Goal: Information Seeking & Learning: Learn about a topic

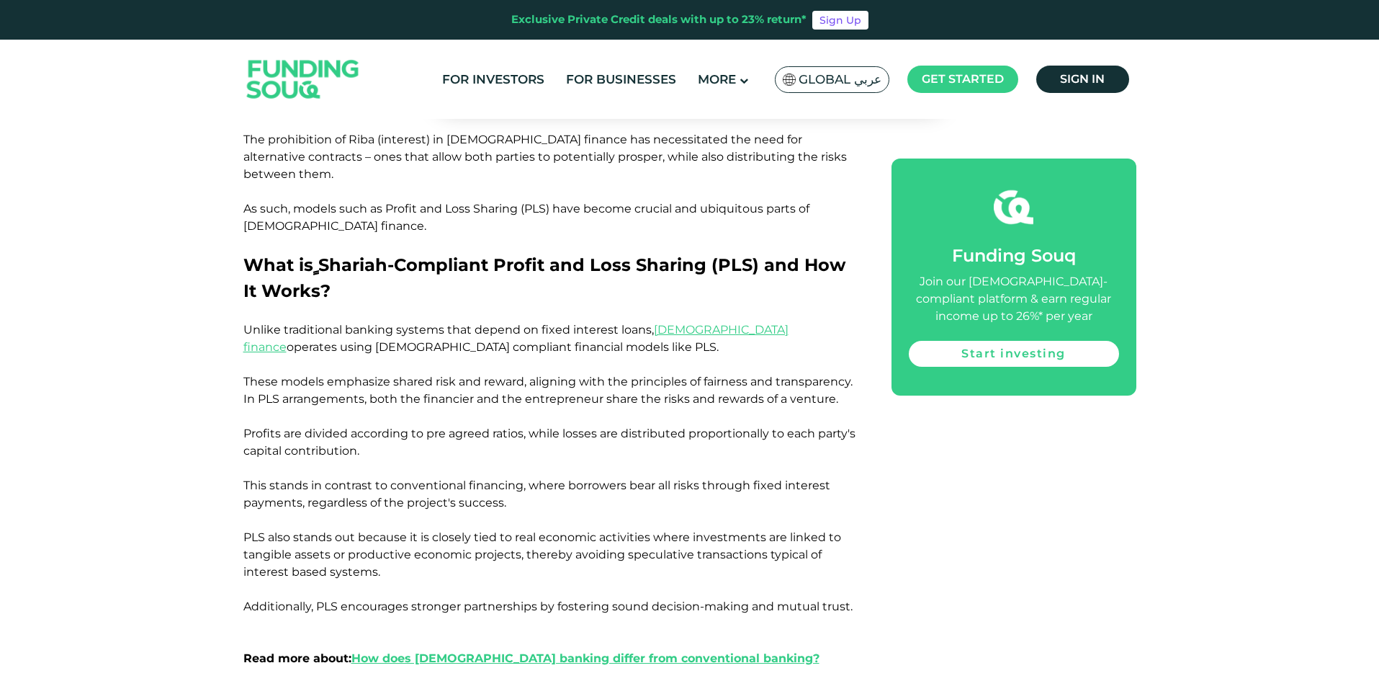
scroll to position [792, 0]
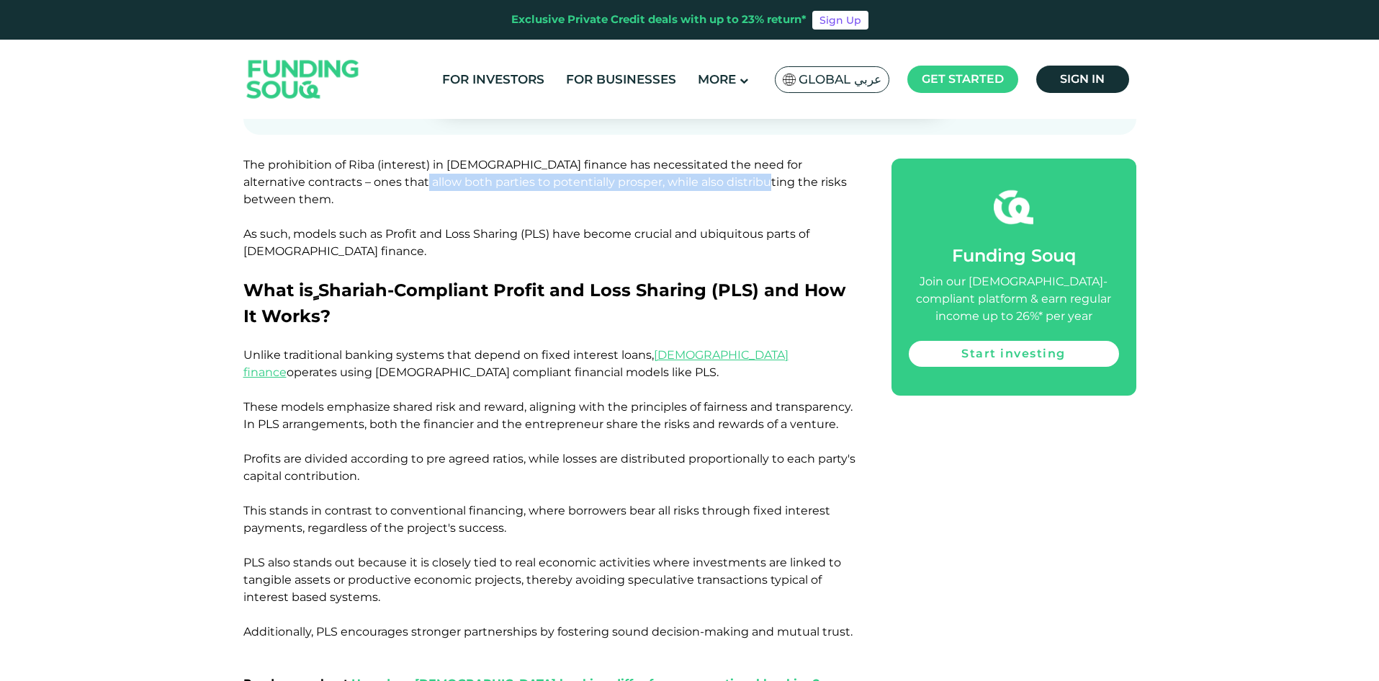
drag, startPoint x: 364, startPoint y: 177, endPoint x: 698, endPoint y: 184, distance: 334.2
click at [698, 184] on span "The prohibition of Riba (interest) in [DEMOGRAPHIC_DATA] finance has necessitat…" at bounding box center [544, 182] width 603 height 48
click at [778, 227] on span "As such, models such as Profit and Loss Sharing (PLS) have become crucial and u…" at bounding box center [526, 242] width 566 height 31
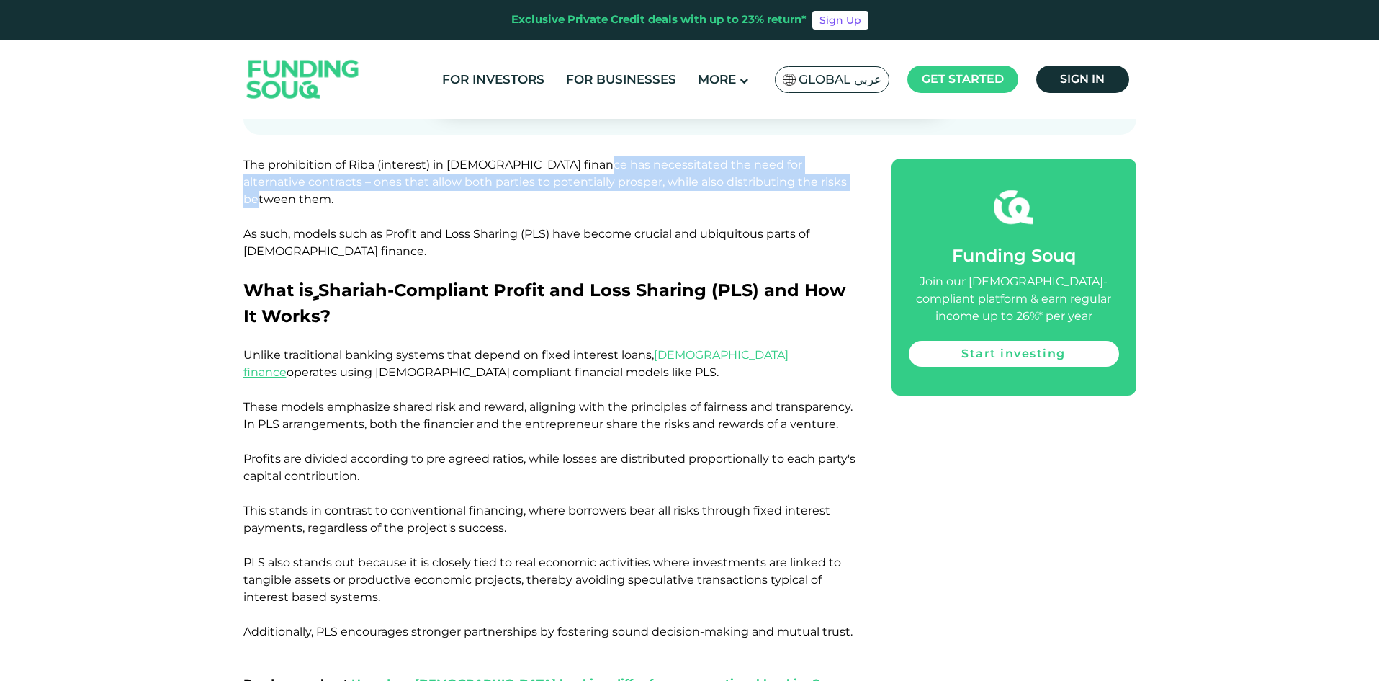
drag, startPoint x: 588, startPoint y: 163, endPoint x: 837, endPoint y: 187, distance: 249.6
click at [837, 187] on p "The prohibition of Riba (interest) in [DEMOGRAPHIC_DATA] finance has necessitat…" at bounding box center [551, 182] width 616 height 52
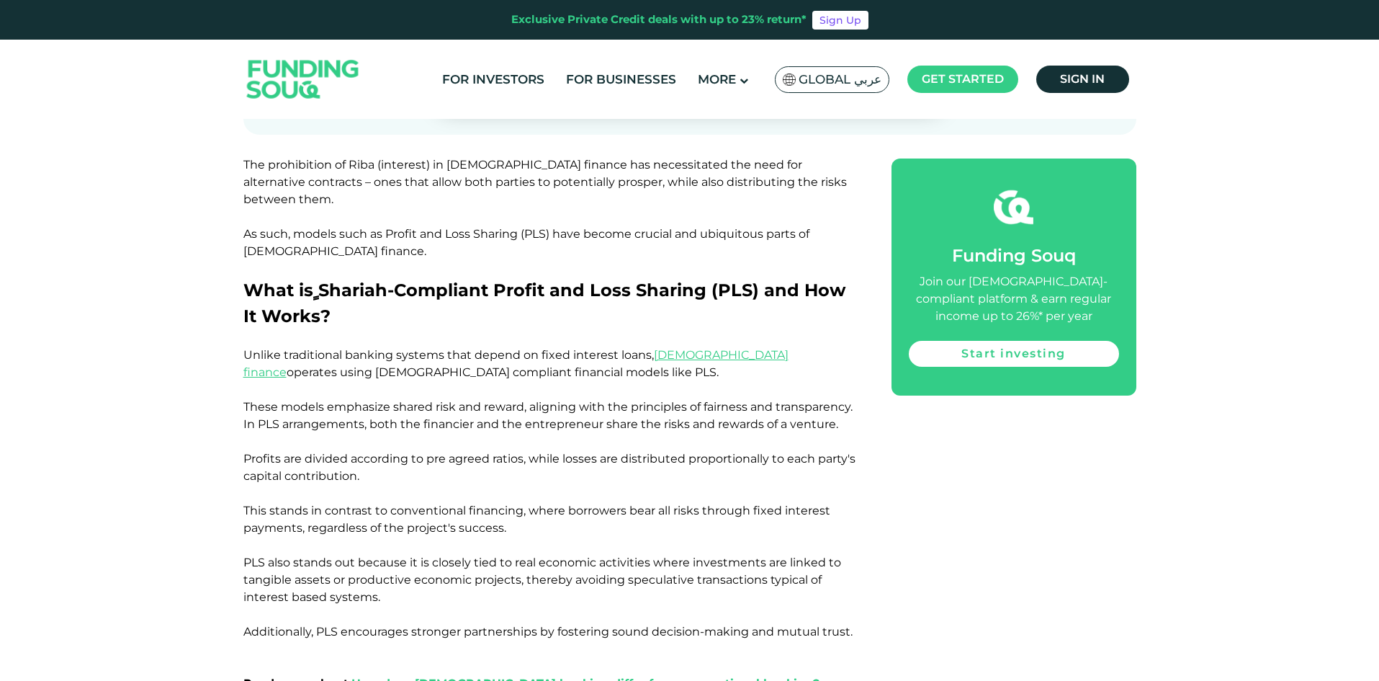
click at [778, 227] on span "As such, models such as Profit and Loss Sharing (PLS) have become crucial and u…" at bounding box center [526, 242] width 566 height 31
drag, startPoint x: 686, startPoint y: 217, endPoint x: 745, endPoint y: 220, distance: 58.4
click at [745, 227] on span "As such, models such as Profit and Loss Sharing (PLS) have become crucial and u…" at bounding box center [526, 242] width 566 height 31
click at [789, 225] on p "As such, models such as Profit and Loss Sharing (PLS) have become crucial and u…" at bounding box center [551, 242] width 616 height 35
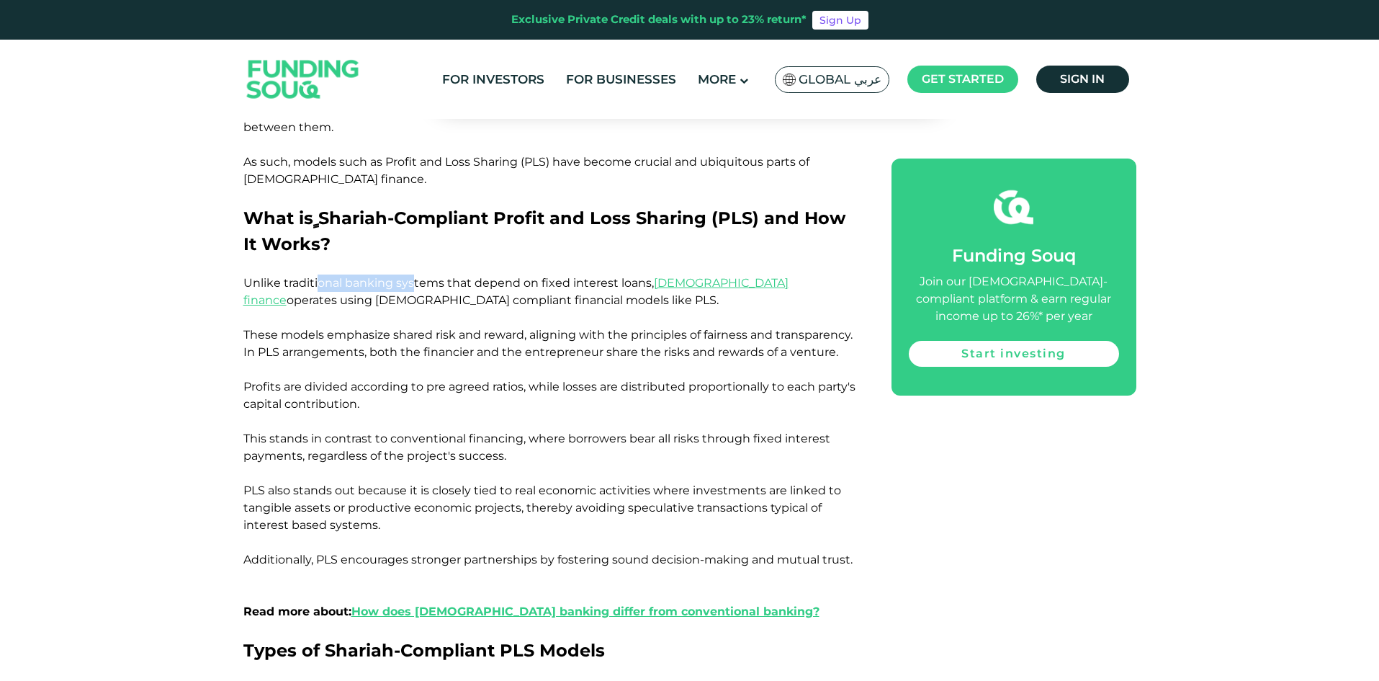
drag, startPoint x: 323, startPoint y: 271, endPoint x: 412, endPoint y: 269, distance: 88.6
click at [412, 276] on span "Unlike traditional banking systems that depend on fixed interest loans, Islamic…" at bounding box center [515, 291] width 545 height 31
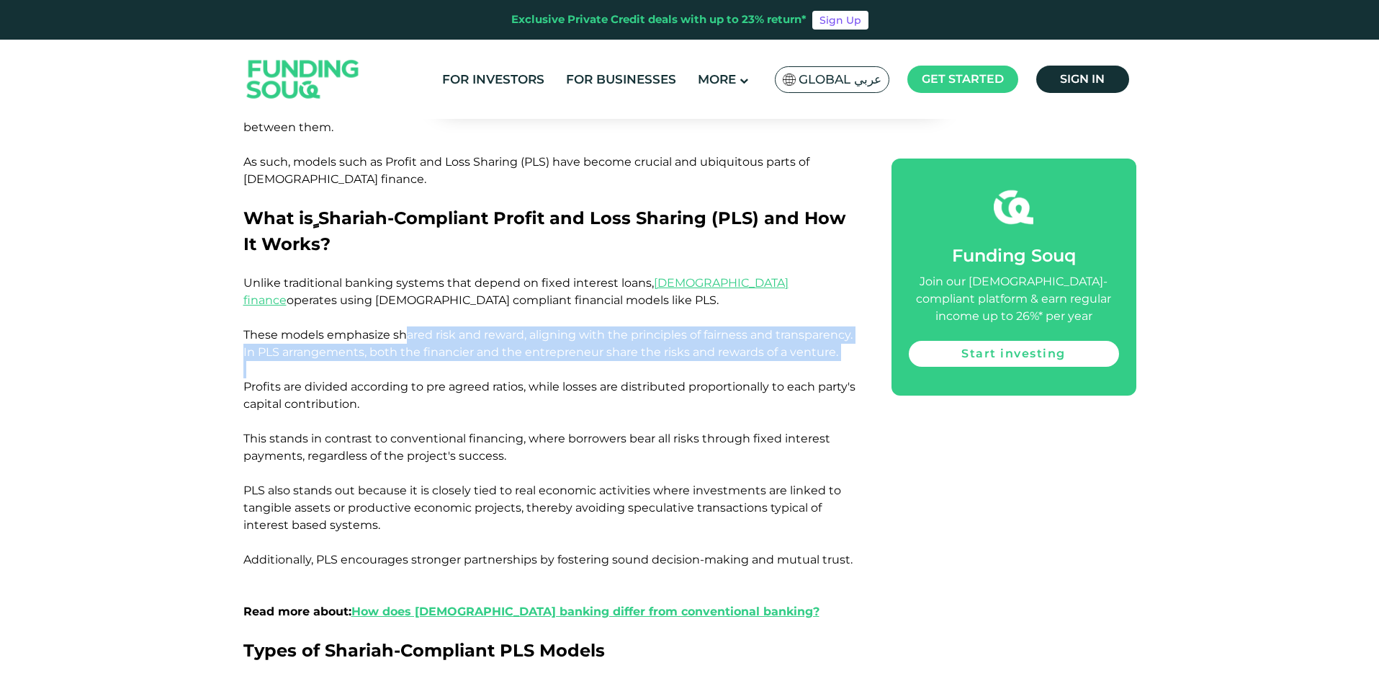
drag, startPoint x: 418, startPoint y: 314, endPoint x: 686, endPoint y: 359, distance: 271.7
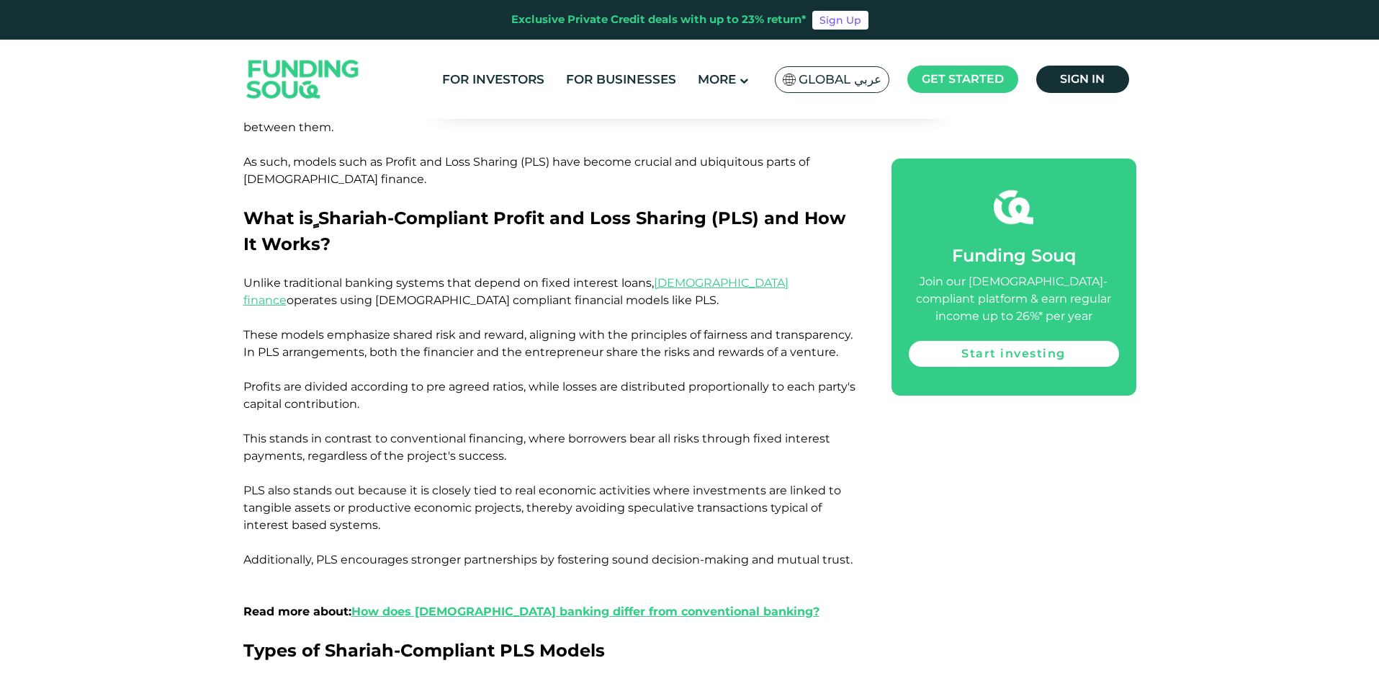
click at [683, 413] on p at bounding box center [551, 421] width 616 height 17
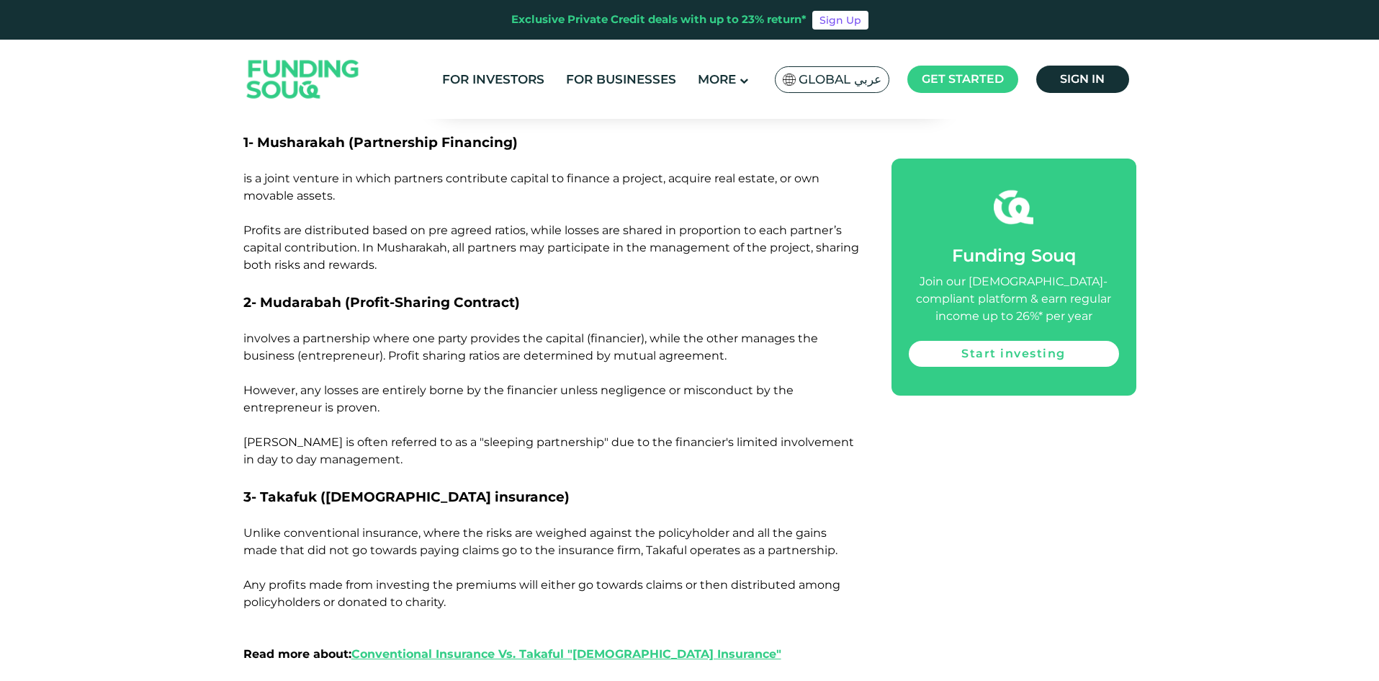
scroll to position [1440, 0]
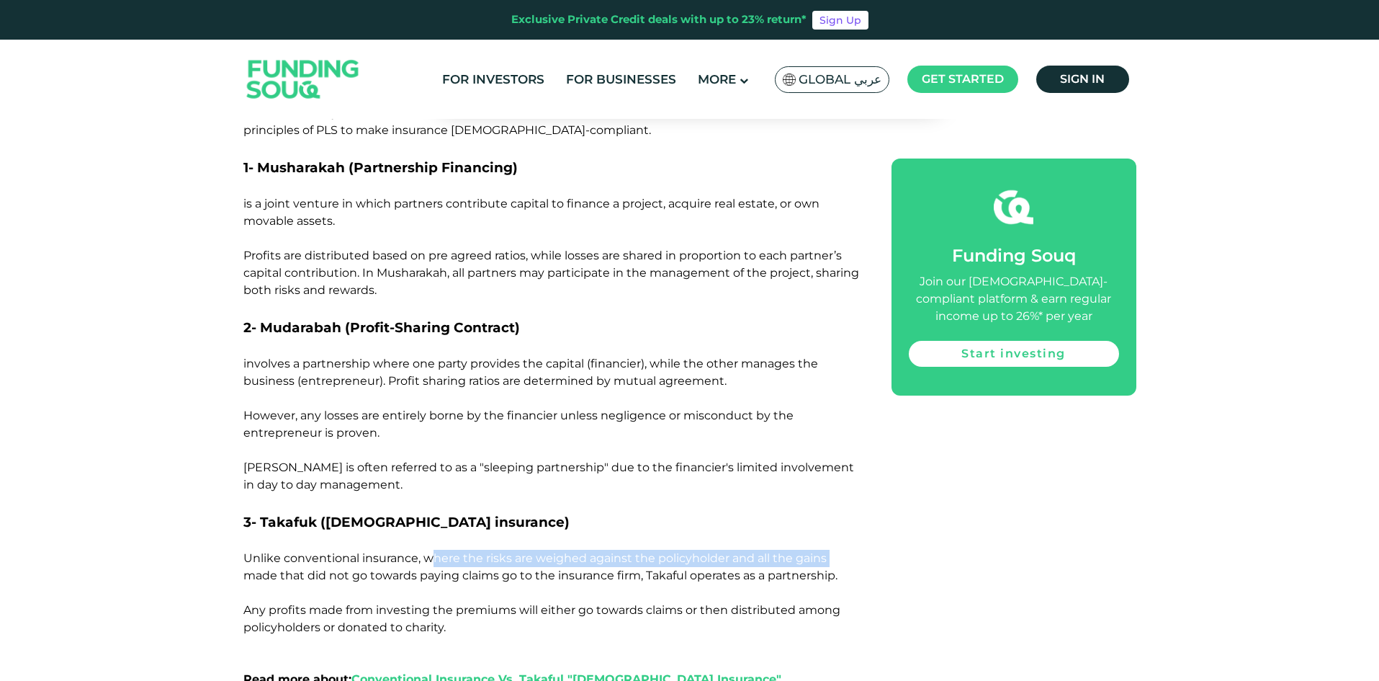
drag, startPoint x: 430, startPoint y: 543, endPoint x: 844, endPoint y: 545, distance: 414.1
click at [844, 549] on p "Unlike conventional insurance, where the risks are weighed against the policyho…" at bounding box center [551, 566] width 616 height 35
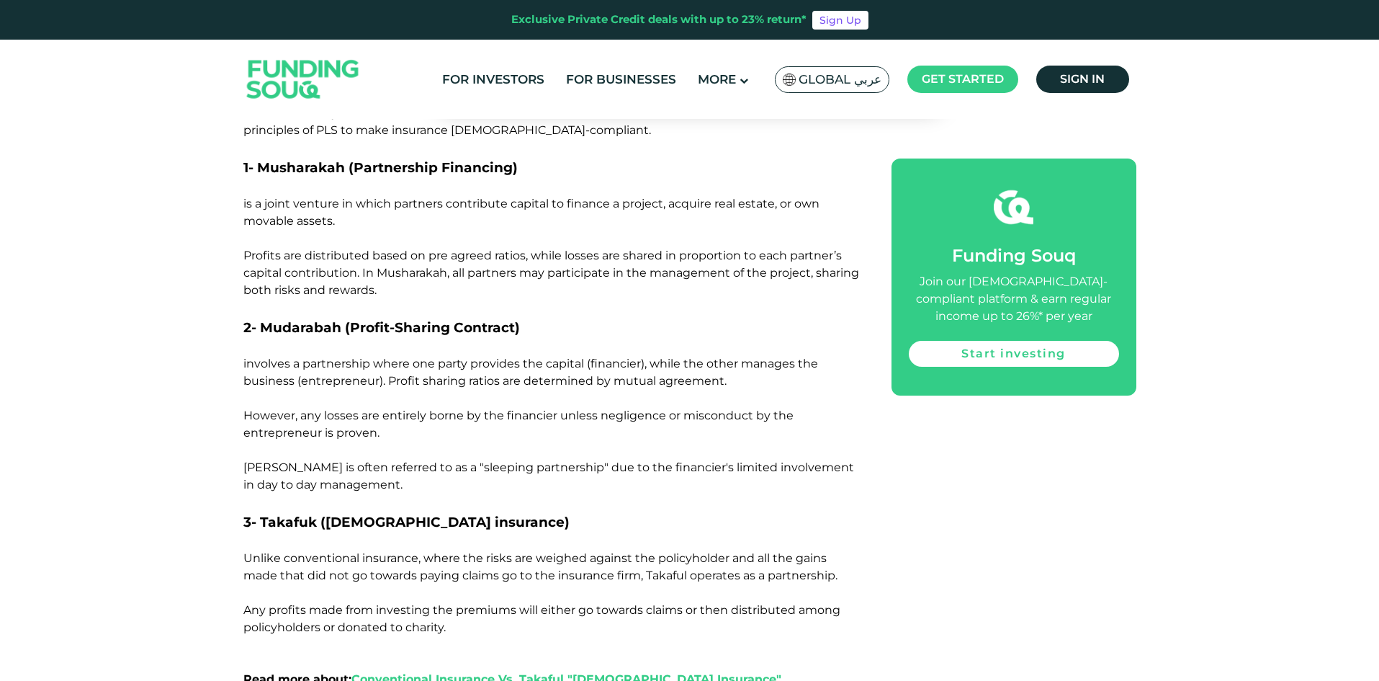
click at [899, 553] on div "The prohibition of Riba (interest) in Islamic finance has necessitated the need…" at bounding box center [689, 468] width 893 height 1921
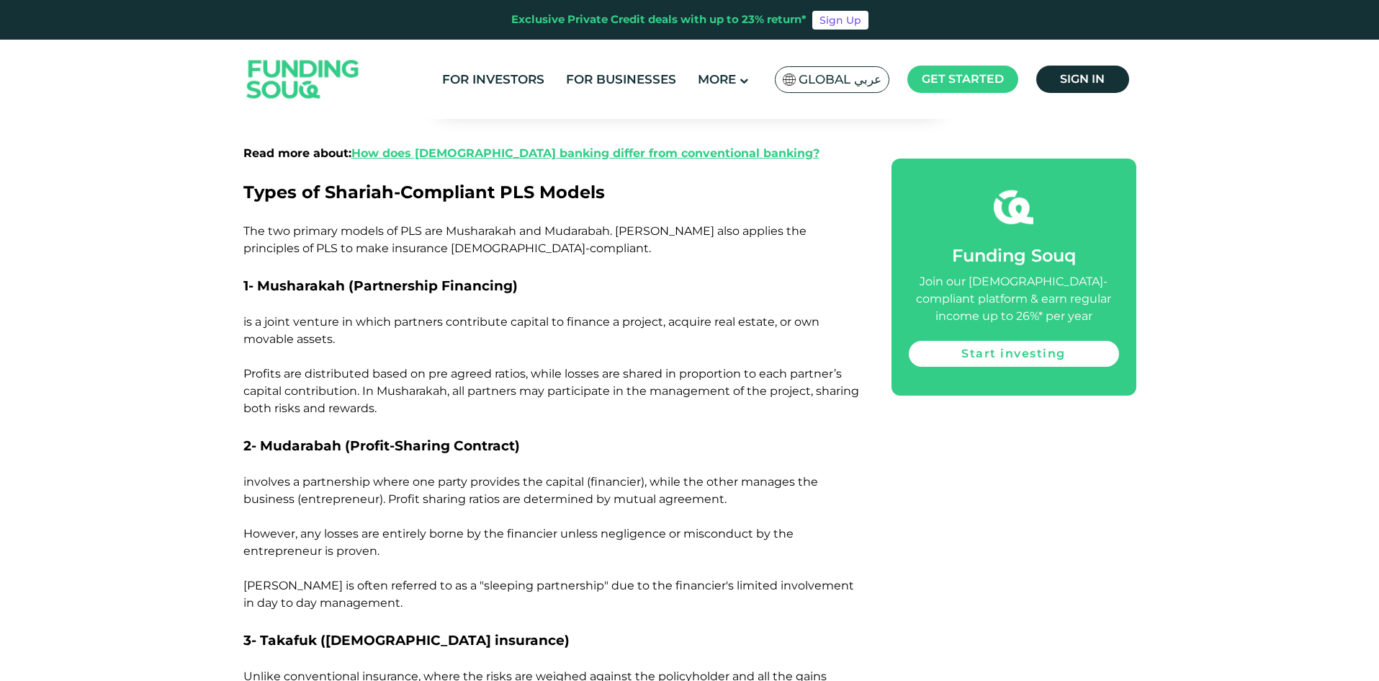
scroll to position [1296, 0]
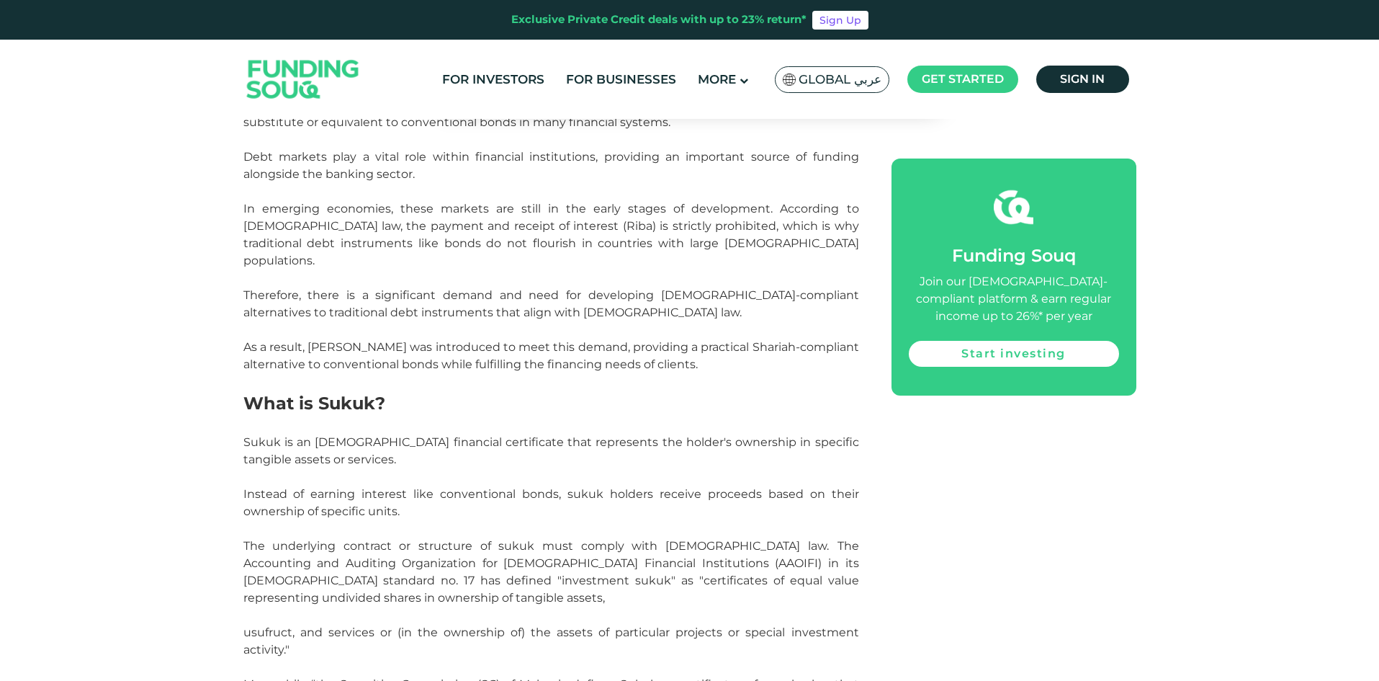
scroll to position [864, 0]
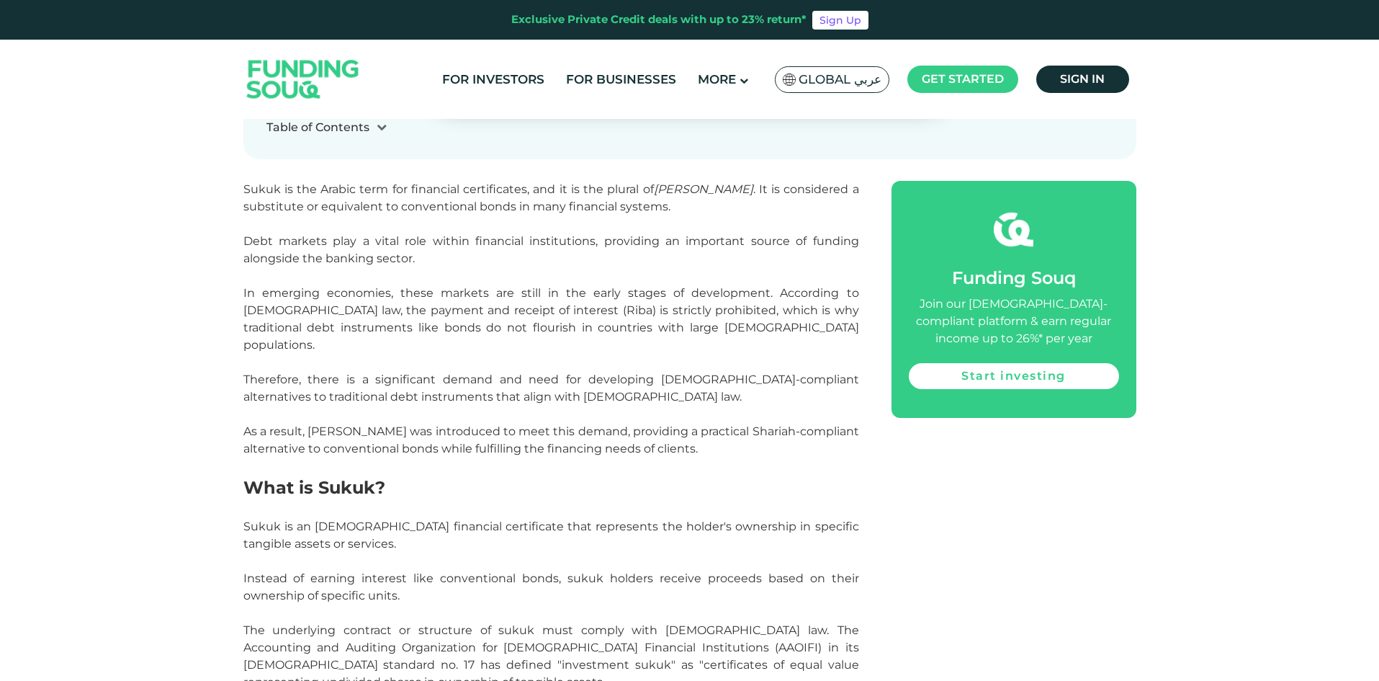
scroll to position [1008, 0]
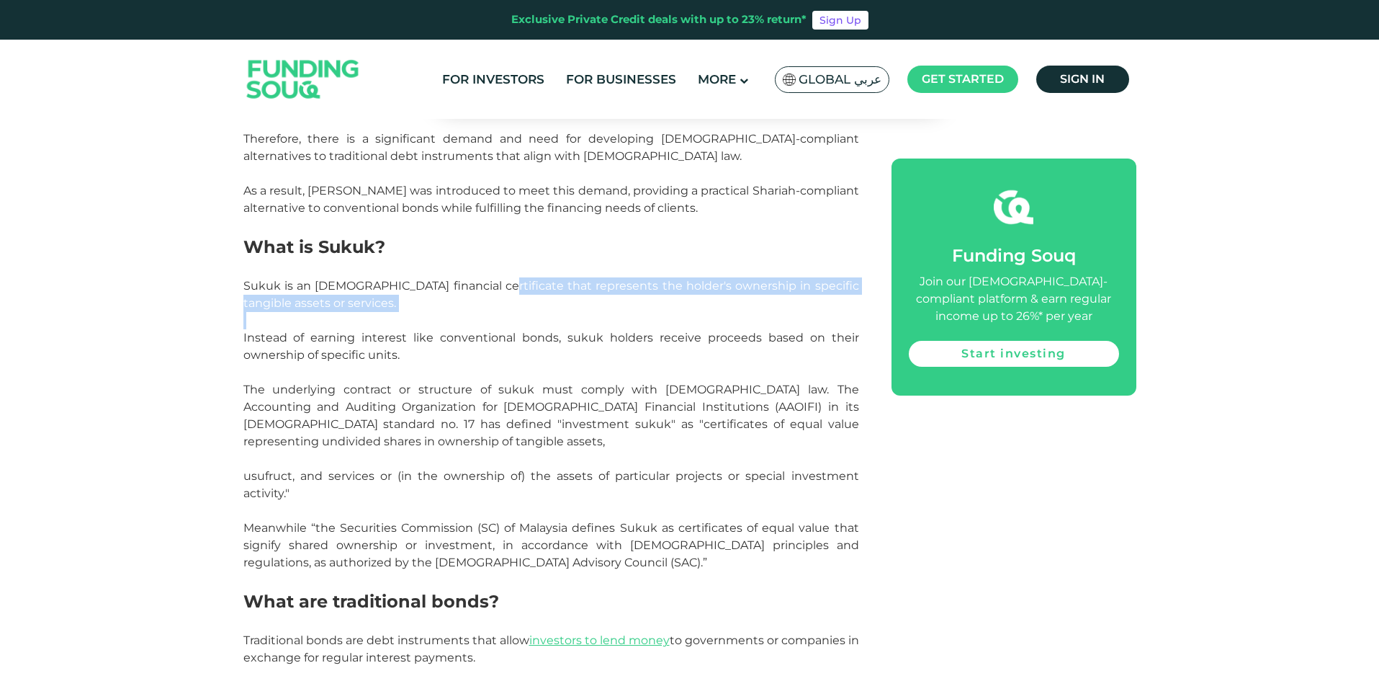
drag, startPoint x: 475, startPoint y: 269, endPoint x: 767, endPoint y: 297, distance: 292.9
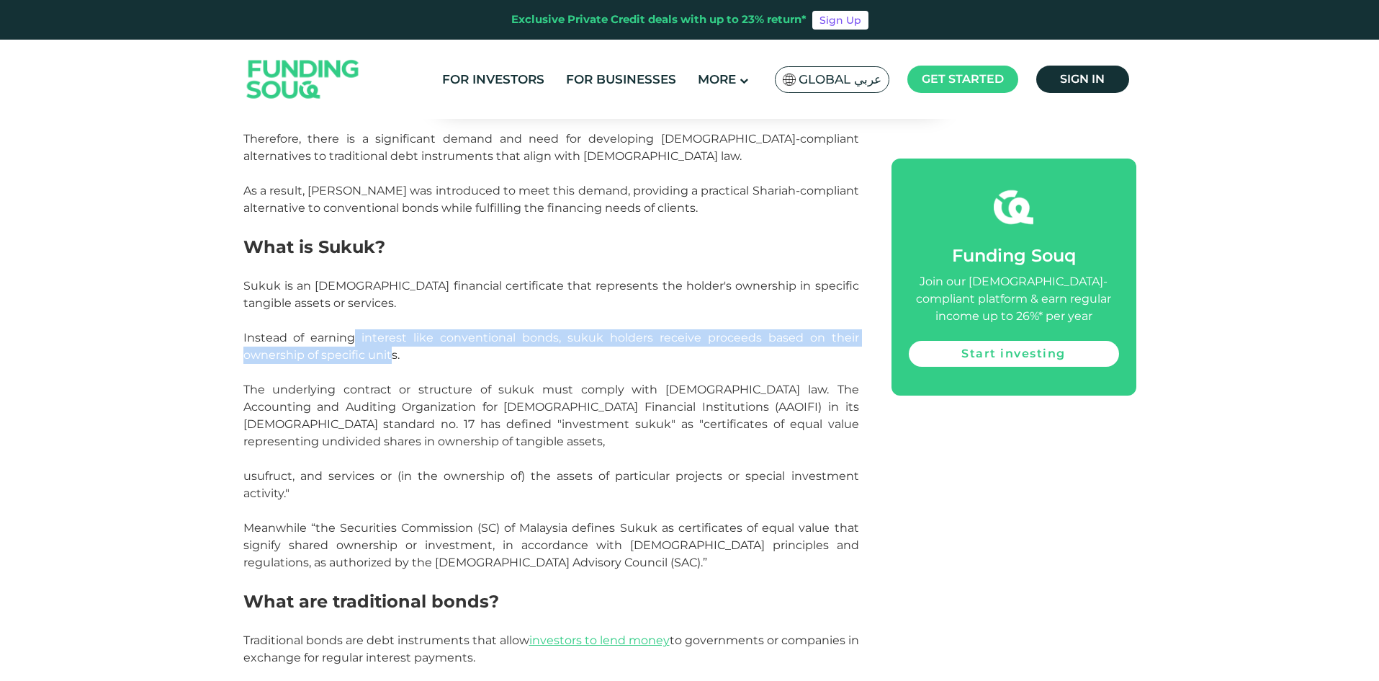
drag, startPoint x: 354, startPoint y: 325, endPoint x: 392, endPoint y: 341, distance: 41.3
click at [392, 341] on span "Instead of earning interest like conventional bonds, sukuk holders receive proc…" at bounding box center [551, 346] width 616 height 31
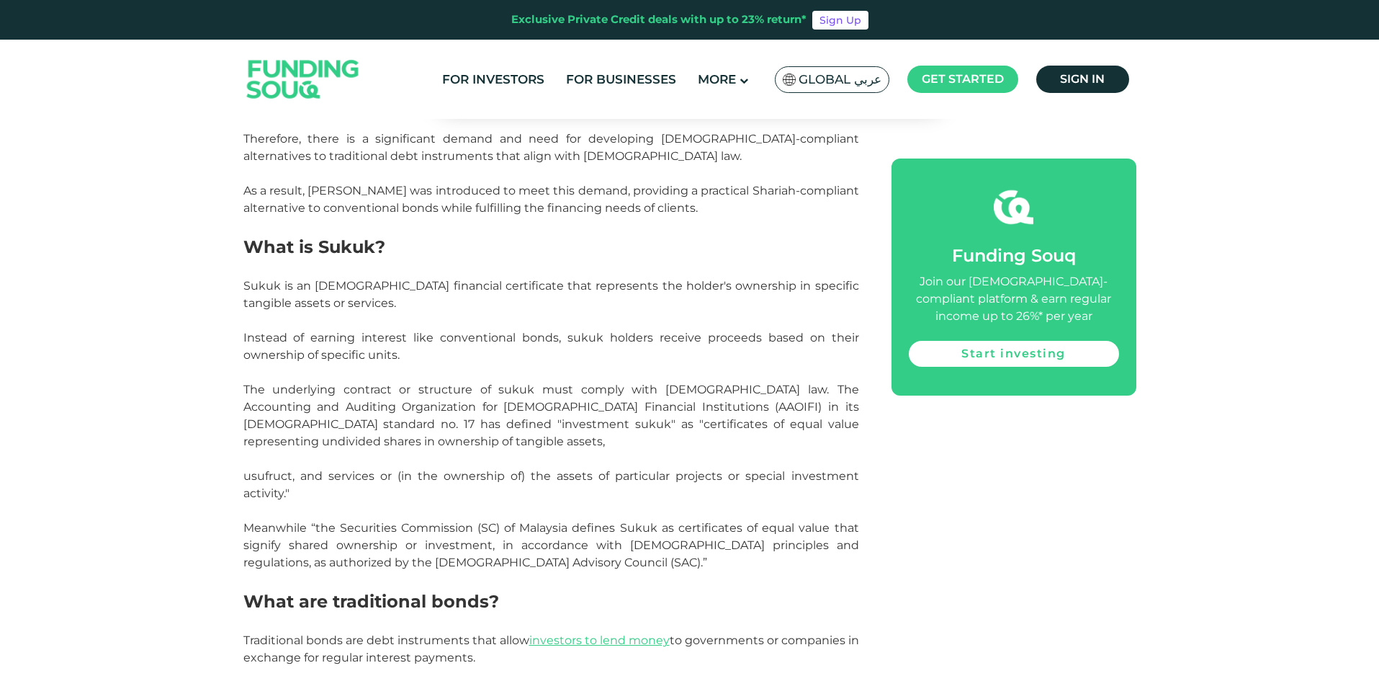
click at [401, 402] on span "The underlying contract or structure of sukuk must comply with Islamic law. The…" at bounding box center [551, 415] width 616 height 66
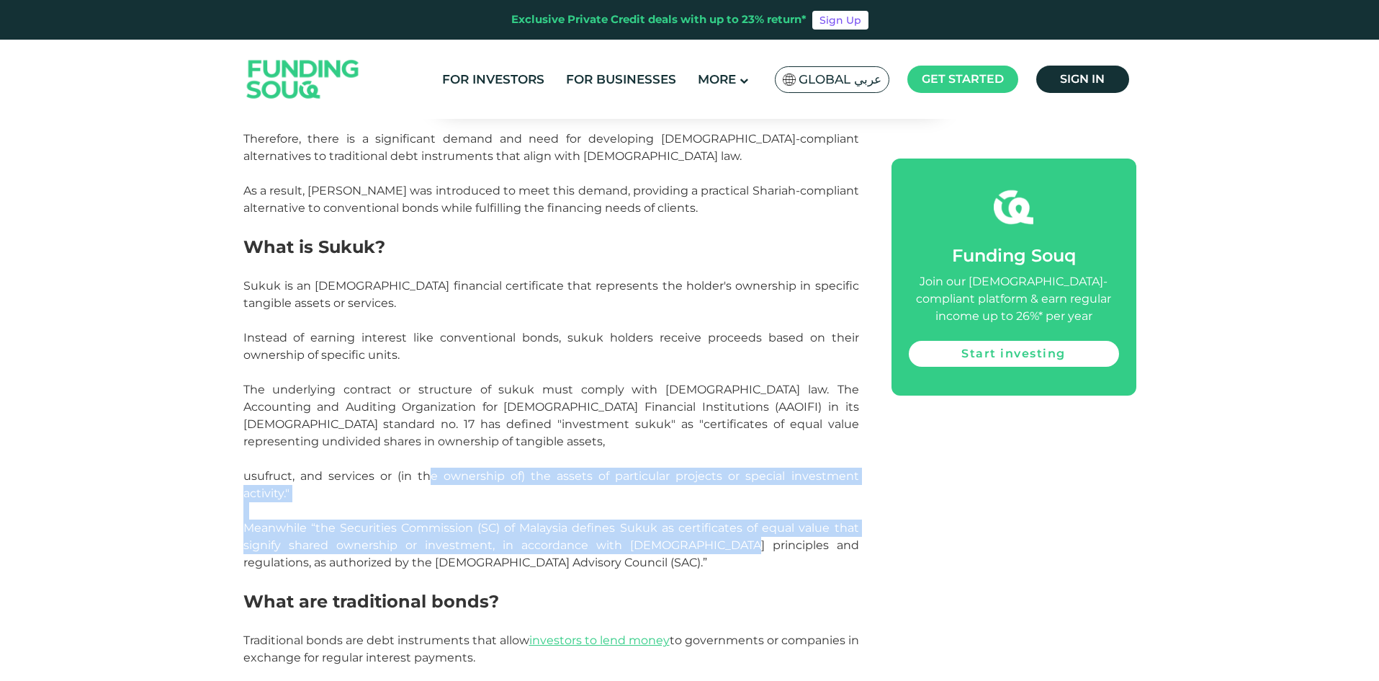
drag, startPoint x: 432, startPoint y: 455, endPoint x: 727, endPoint y: 532, distance: 304.4
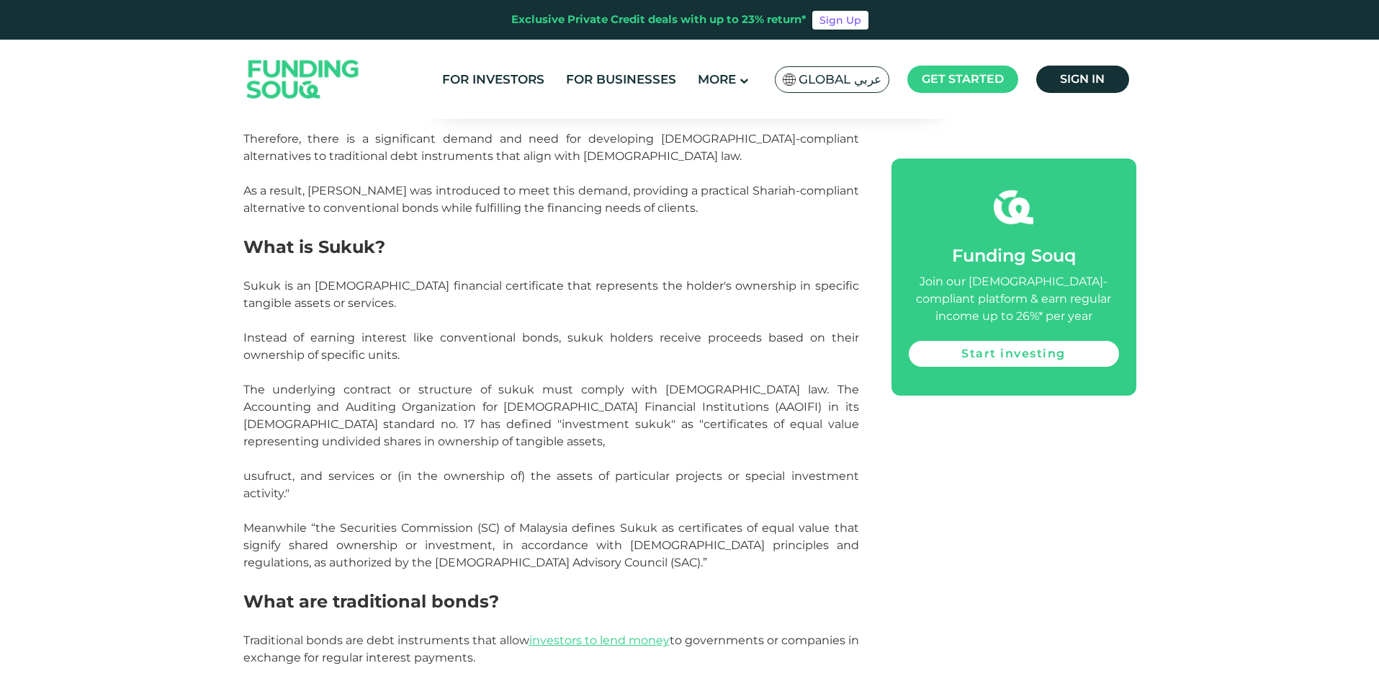
click at [688, 571] on p at bounding box center [551, 579] width 616 height 17
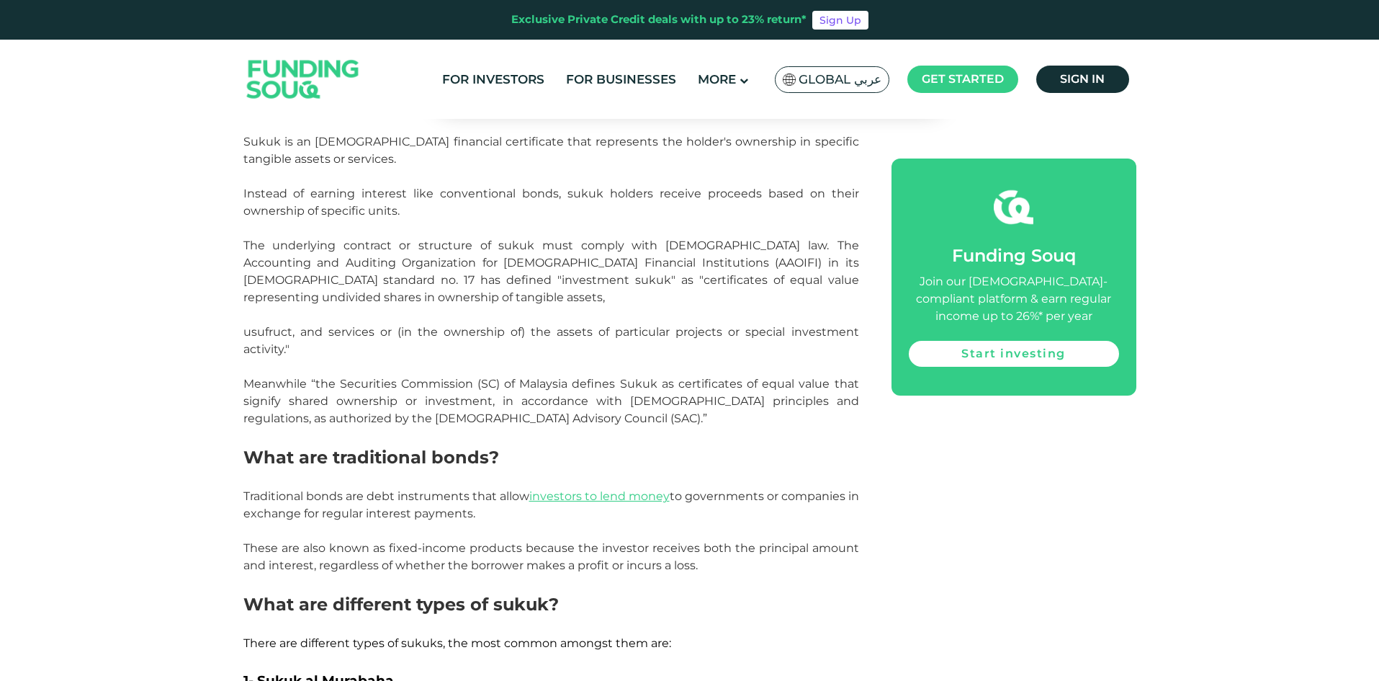
scroll to position [1656, 0]
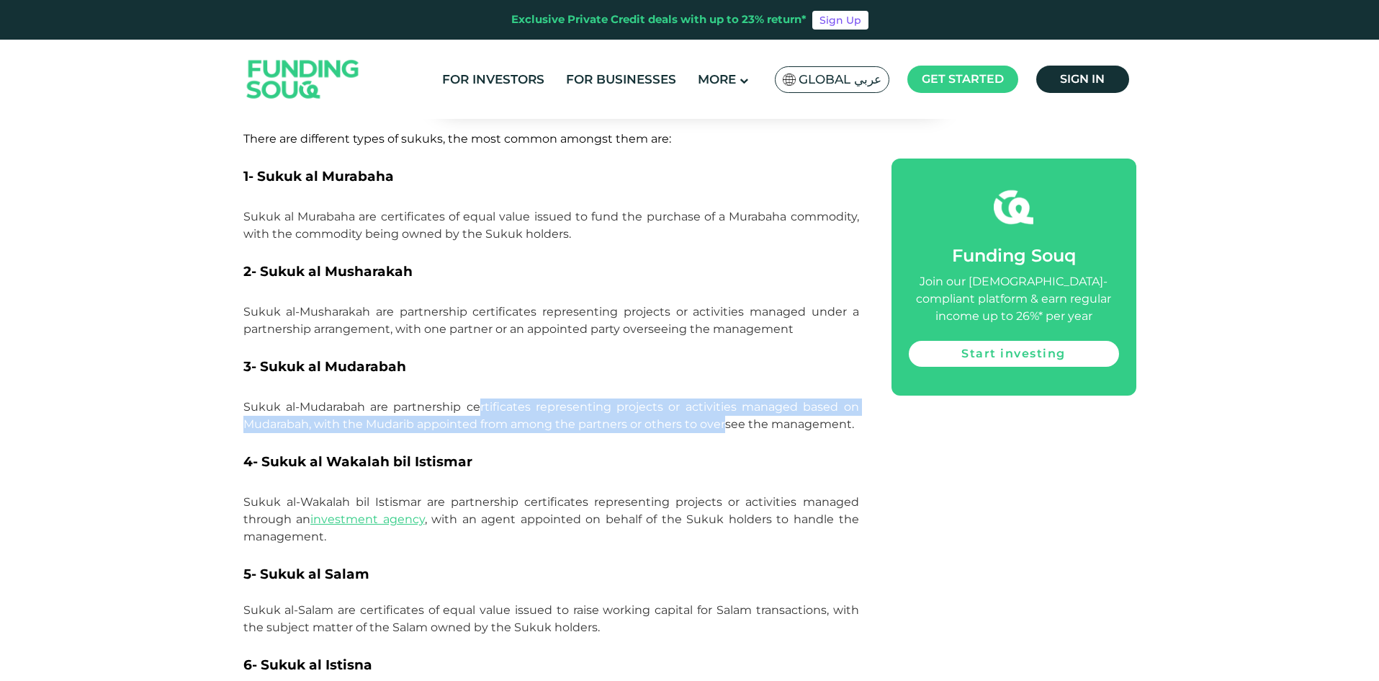
drag, startPoint x: 580, startPoint y: 392, endPoint x: 724, endPoint y: 408, distance: 144.9
click at [724, 408] on span "Sukuk al-Mudarabah are partnership certificates representing projects or activi…" at bounding box center [551, 415] width 616 height 31
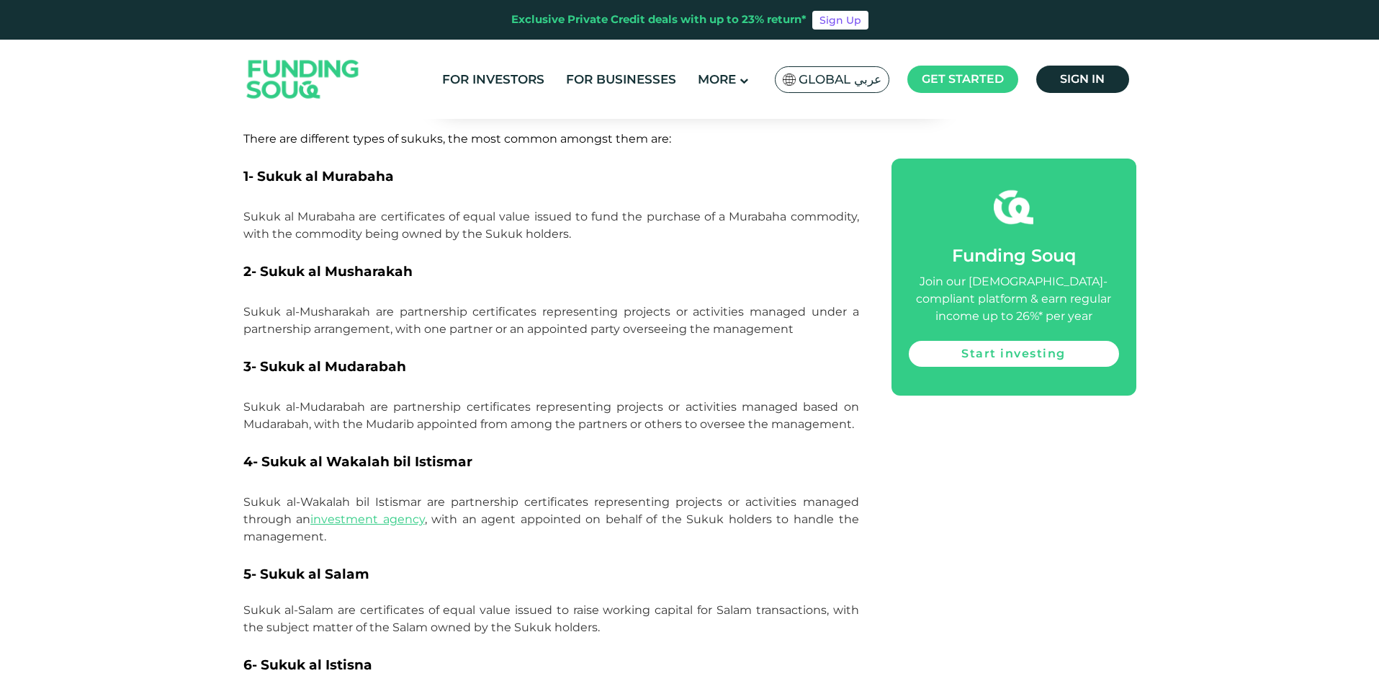
click at [749, 459] on h3 "4- Sukuk al Wakalah bil Istismar" at bounding box center [551, 471] width 616 height 43
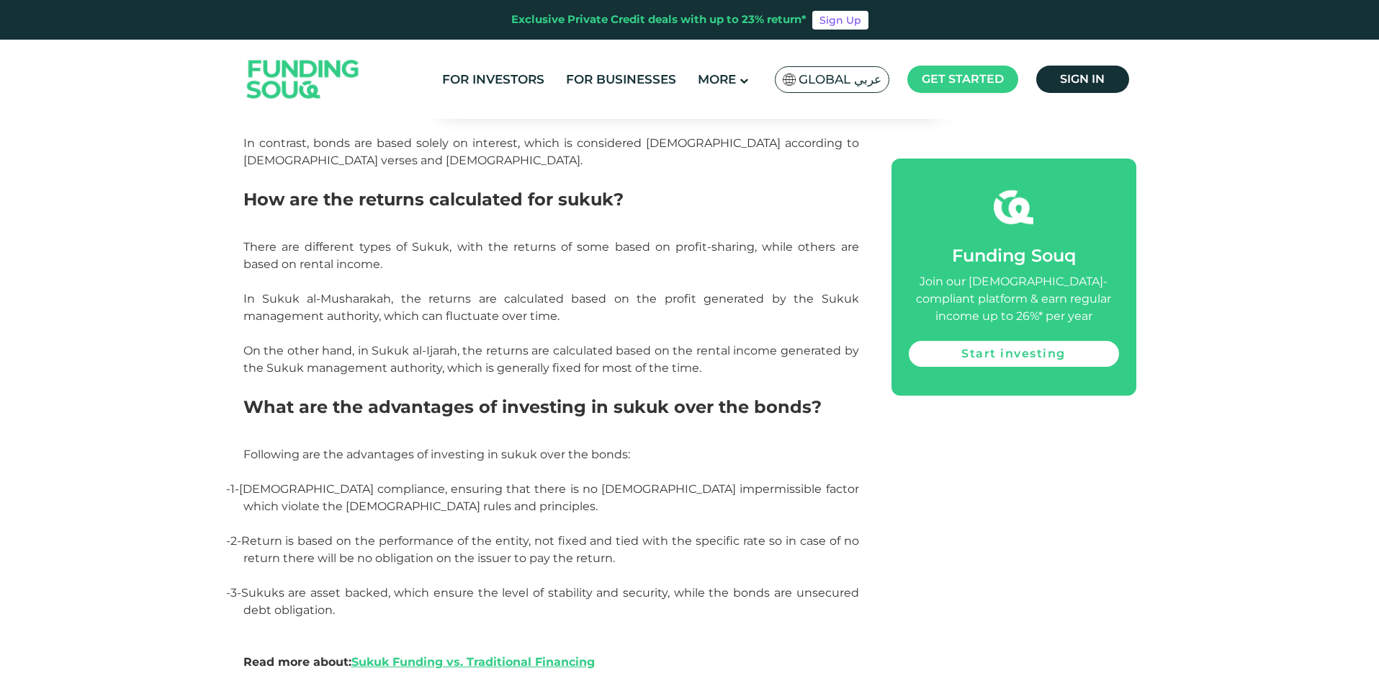
scroll to position [3673, 0]
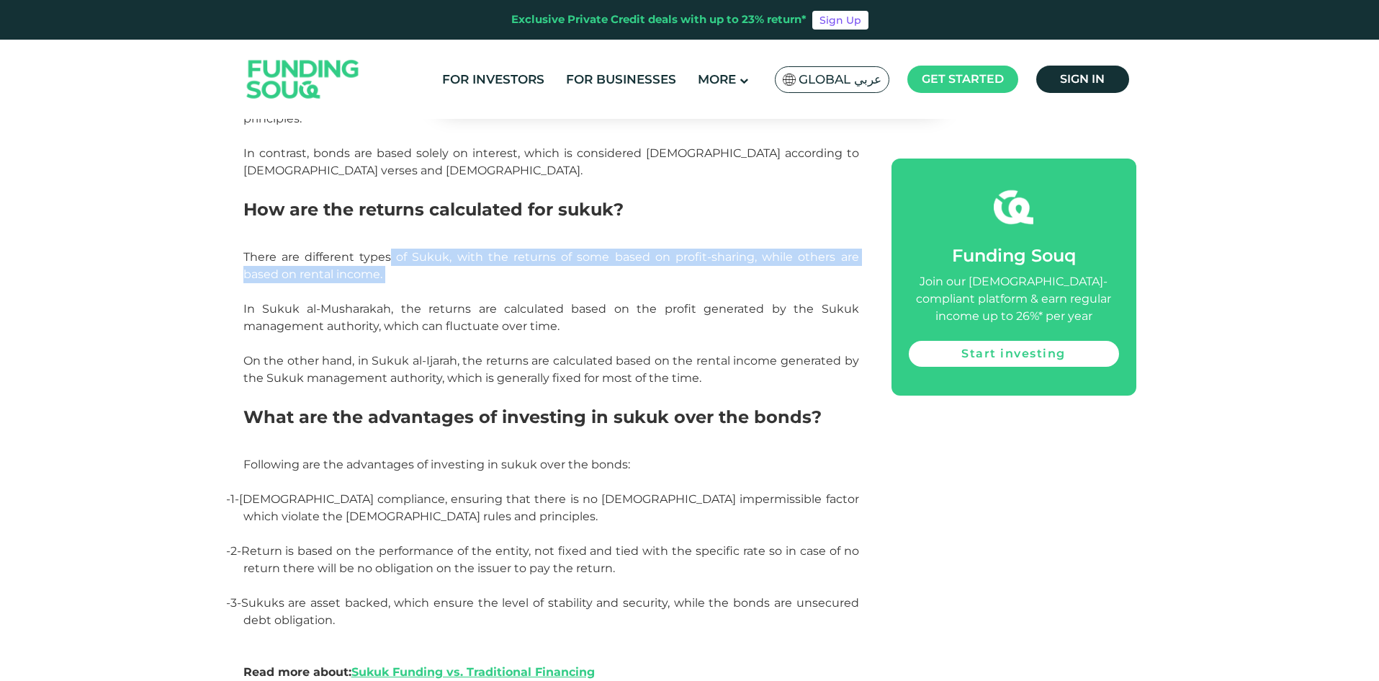
drag, startPoint x: 384, startPoint y: 222, endPoint x: 503, endPoint y: 252, distance: 122.6
click at [503, 252] on p "There are different types of Sukuk, with the returns of some based on profit-sh…" at bounding box center [551, 291] width 616 height 86
click at [526, 258] on p "There are different types of Sukuk, with the returns of some based on profit-sh…" at bounding box center [551, 291] width 616 height 86
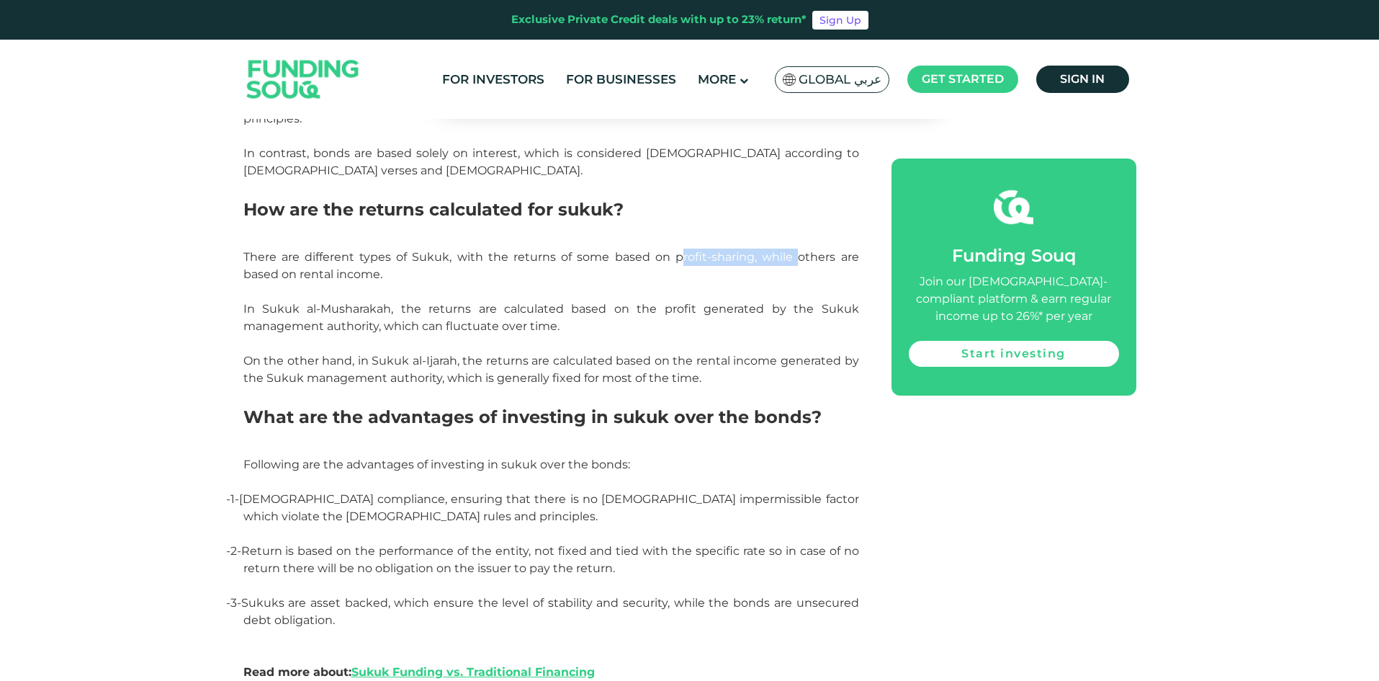
drag, startPoint x: 723, startPoint y: 223, endPoint x: 764, endPoint y: 223, distance: 41.1
click at [763, 250] on span "There are different types of Sukuk, with the returns of some based on profit-sh…" at bounding box center [551, 291] width 616 height 83
click at [768, 248] on p "There are different types of Sukuk, with the returns of some based on profit-sh…" at bounding box center [551, 291] width 616 height 86
drag, startPoint x: 481, startPoint y: 223, endPoint x: 678, endPoint y: 220, distance: 197.3
click at [678, 250] on span "There are different types of Sukuk, with the returns of some based on profit-sh…" at bounding box center [551, 291] width 616 height 83
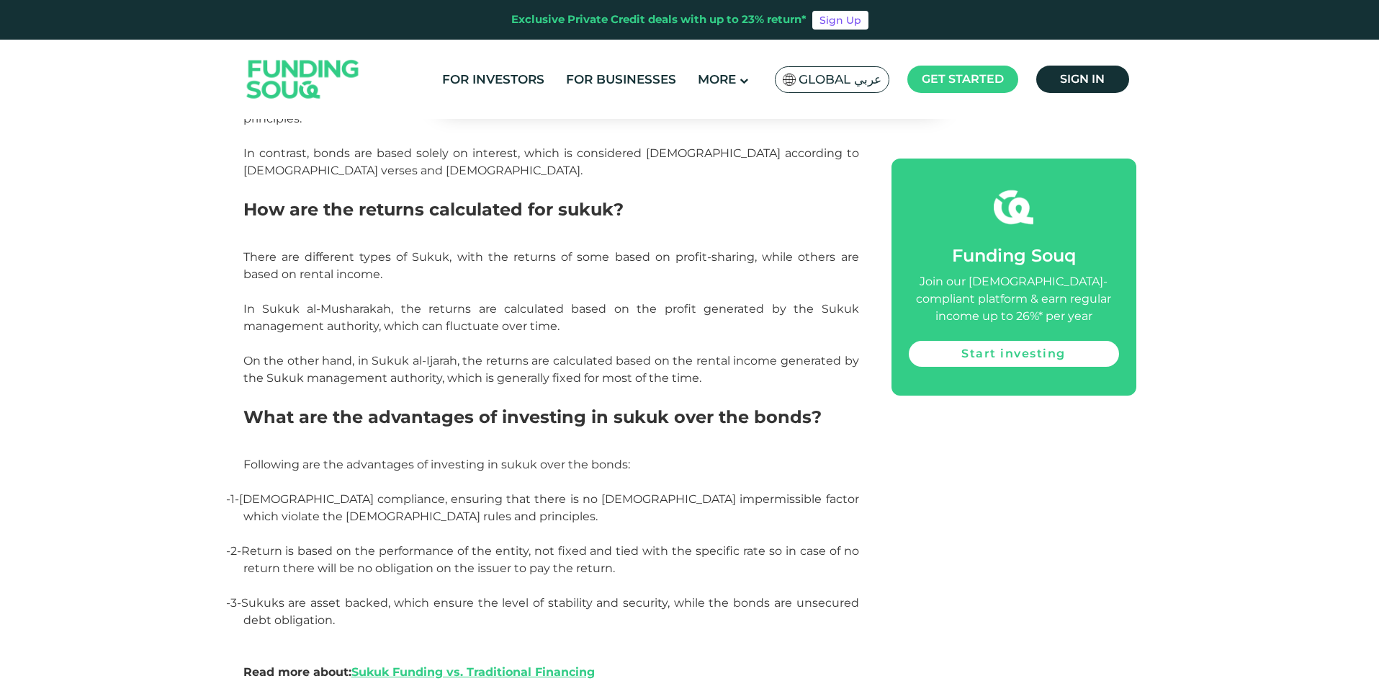
click at [677, 248] on p "There are different types of Sukuk, with the returns of some based on profit-sh…" at bounding box center [551, 291] width 616 height 86
drag, startPoint x: 594, startPoint y: 326, endPoint x: 735, endPoint y: 339, distance: 141.0
click at [735, 352] on p "On the other hand, in Sukuk al-Ijarah, the returns are calculated based on the …" at bounding box center [551, 378] width 616 height 52
click at [738, 352] on p "On the other hand, in Sukuk al-Ijarah, the returns are calculated based on the …" at bounding box center [551, 378] width 616 height 52
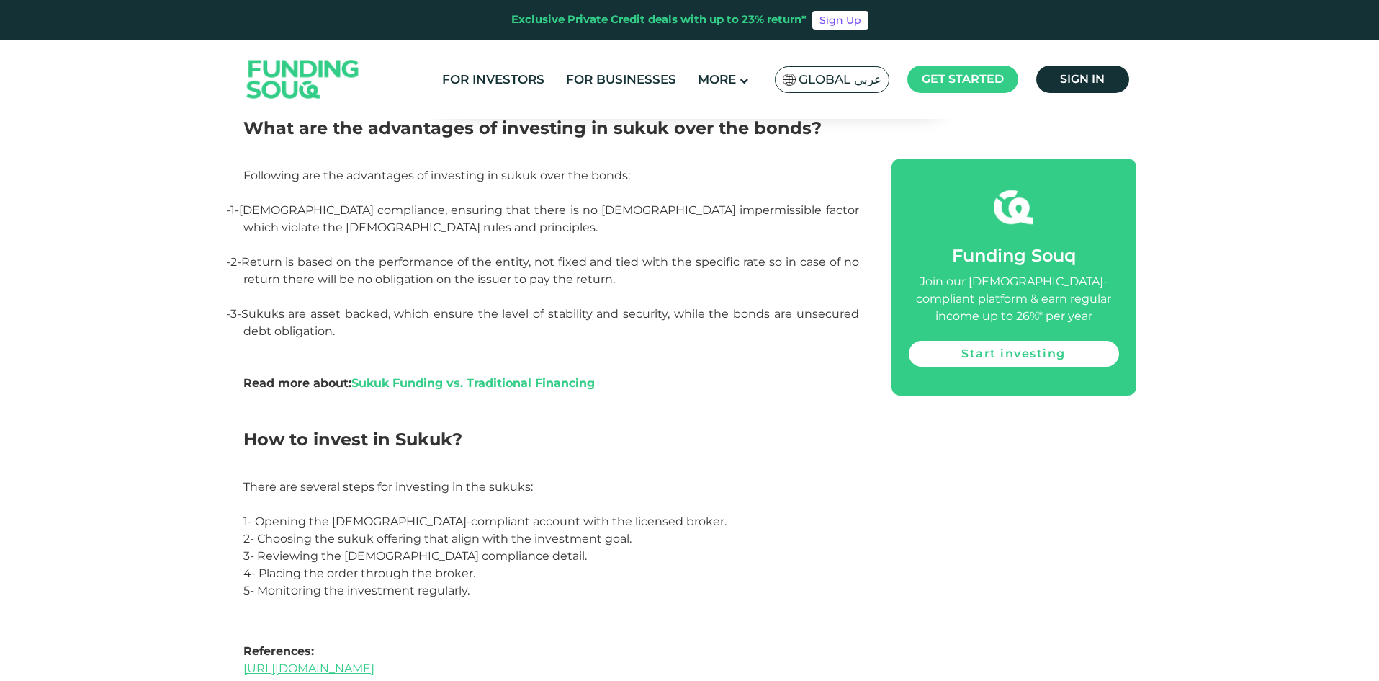
scroll to position [3961, 0]
drag, startPoint x: 584, startPoint y: 223, endPoint x: 746, endPoint y: 233, distance: 162.3
click at [746, 256] on span "Return is based on the performance of the entity, not fixed and tied with the s…" at bounding box center [550, 271] width 618 height 31
click at [742, 254] on p "- 2- Return is based on the performance of the entity, not fixed and tied with …" at bounding box center [551, 280] width 616 height 52
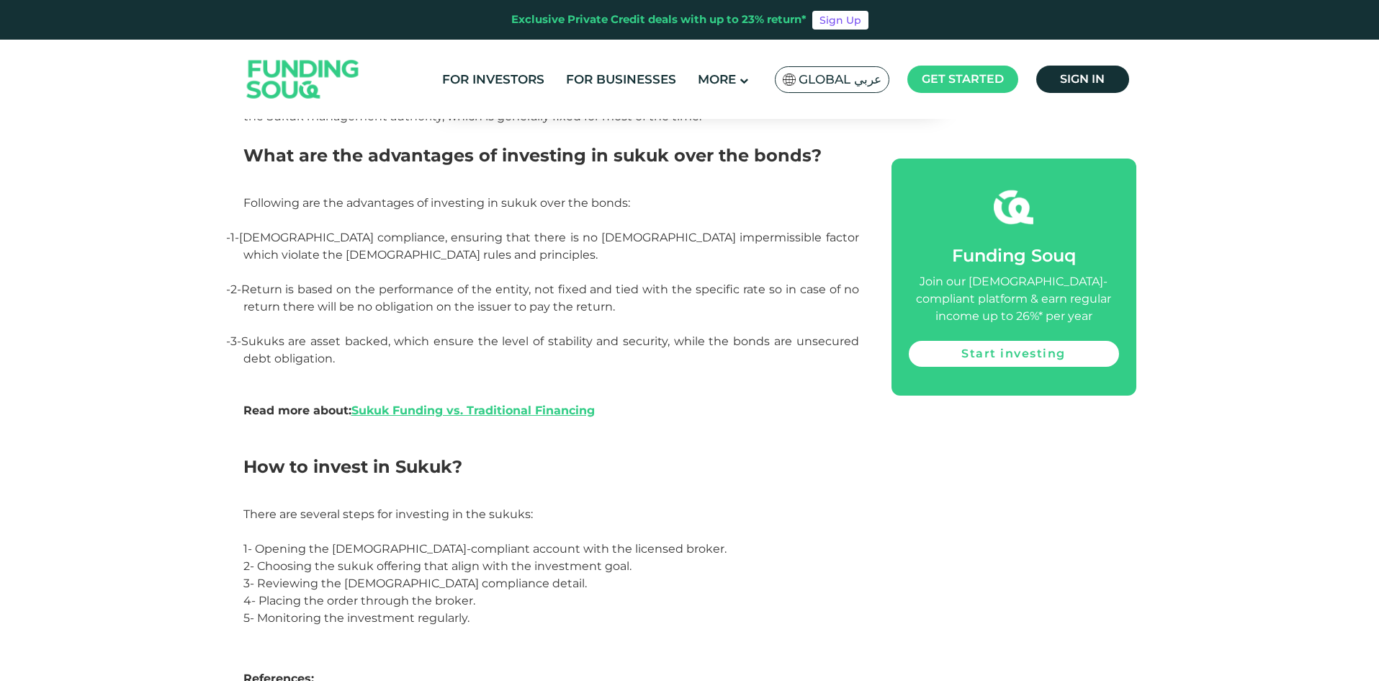
scroll to position [3889, 0]
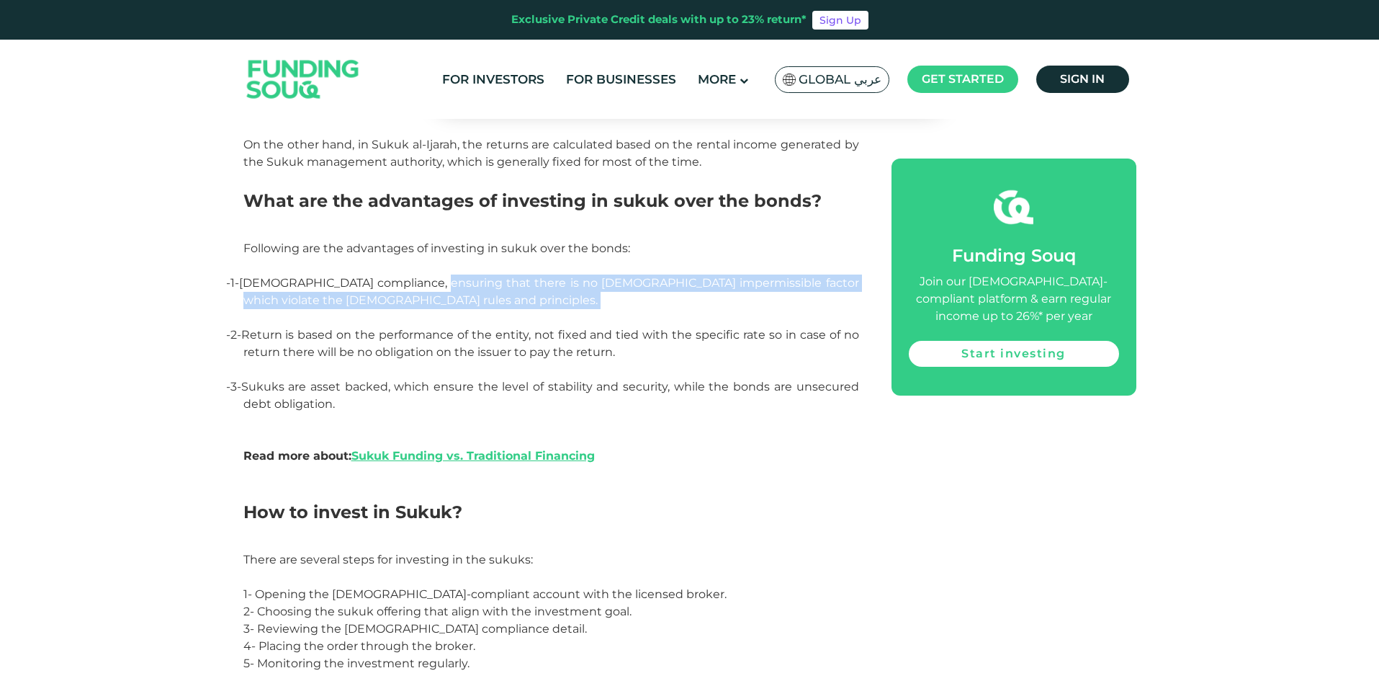
drag, startPoint x: 453, startPoint y: 245, endPoint x: 681, endPoint y: 279, distance: 230.8
click at [681, 279] on p "- 1- Shariah compliance, ensuring that there is no Shariah impermissible factor…" at bounding box center [551, 300] width 616 height 52
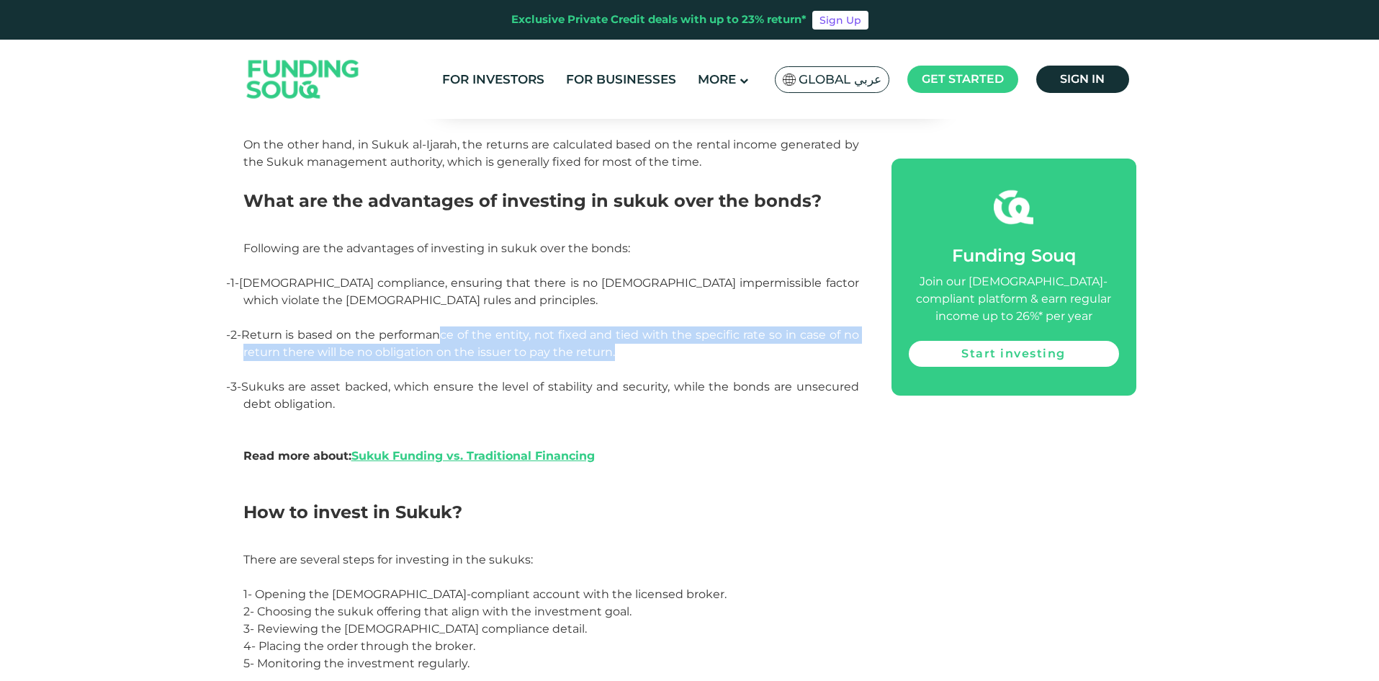
drag, startPoint x: 446, startPoint y: 300, endPoint x: 614, endPoint y: 321, distance: 169.1
click at [614, 326] on p "- 2- Return is based on the performance of the entity, not fixed and tied with …" at bounding box center [551, 352] width 616 height 52
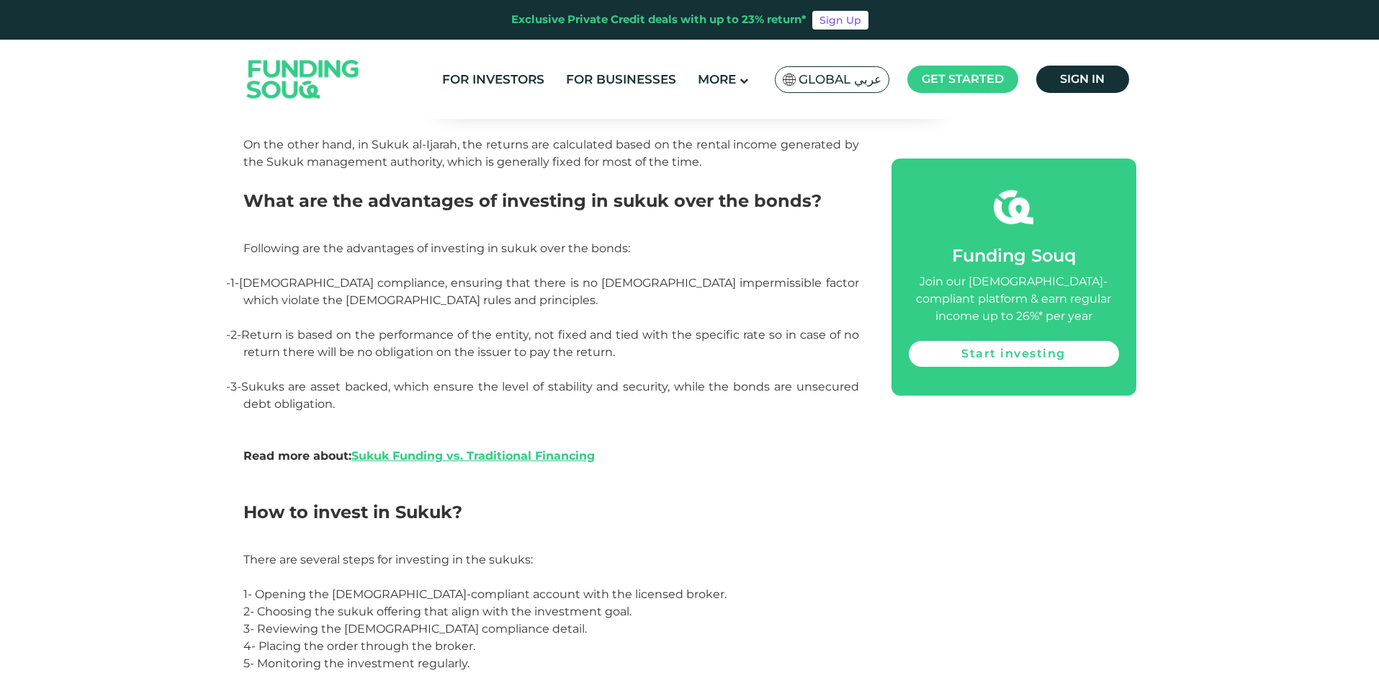
drag, startPoint x: 600, startPoint y: 351, endPoint x: 512, endPoint y: 362, distance: 88.5
click at [597, 380] on span "Sukuks are asset backed, which ensure the level of stability and security, whil…" at bounding box center [550, 421] width 618 height 83
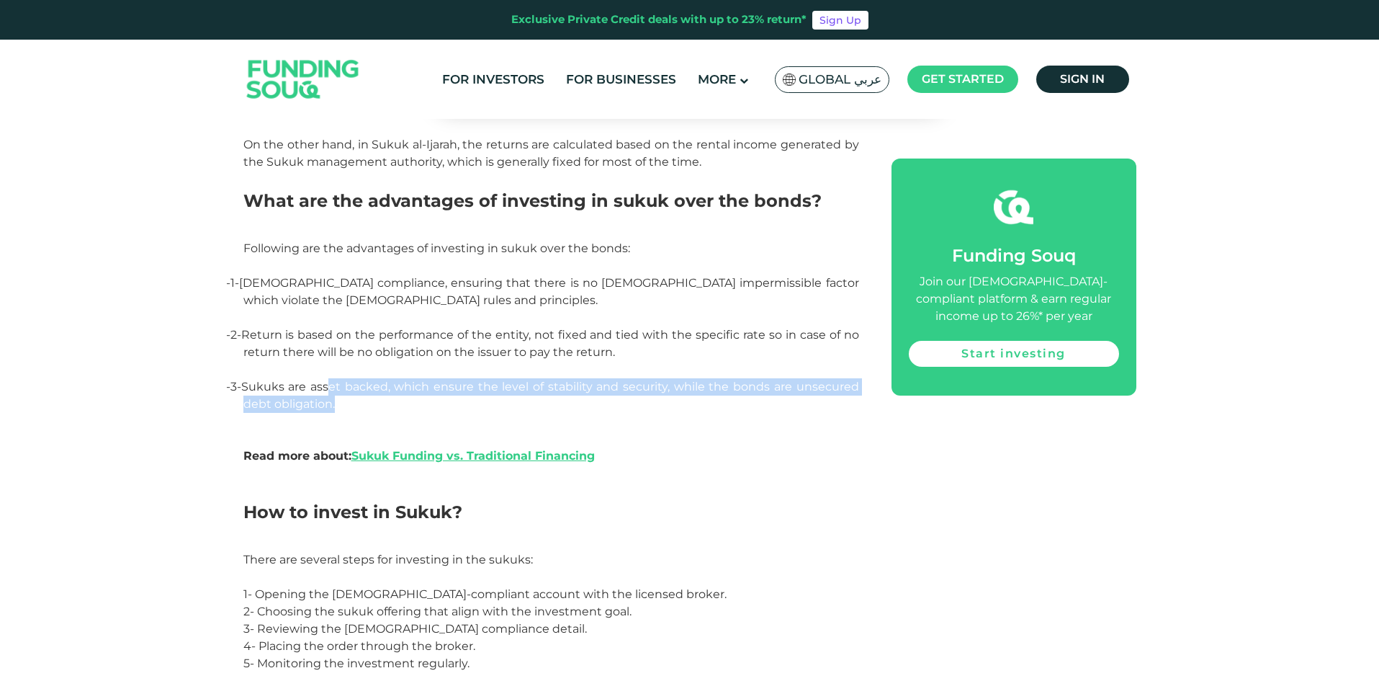
drag, startPoint x: 366, startPoint y: 358, endPoint x: 560, endPoint y: 364, distance: 194.5
click at [560, 378] on p "- 3- Sukuks are asset backed, which ensure the level of stability and security,…" at bounding box center [551, 430] width 616 height 104
click at [557, 378] on p "- 3- Sukuks are asset backed, which ensure the level of stability and security,…" at bounding box center [551, 430] width 616 height 104
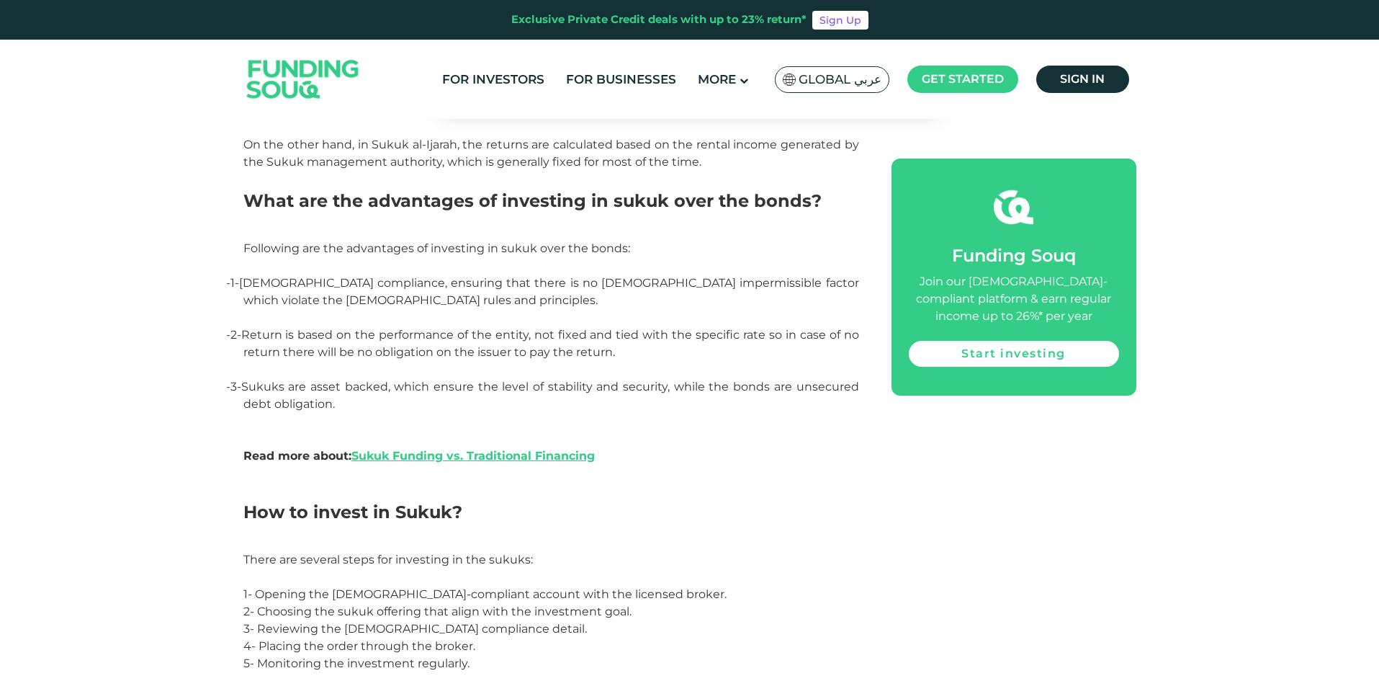
click at [390, 380] on span "Sukuks are asset backed, which ensure the level of stability and security, whil…" at bounding box center [550, 421] width 618 height 83
click at [413, 449] on link "Sukuk Funding vs. Traditional Financing" at bounding box center [472, 456] width 243 height 14
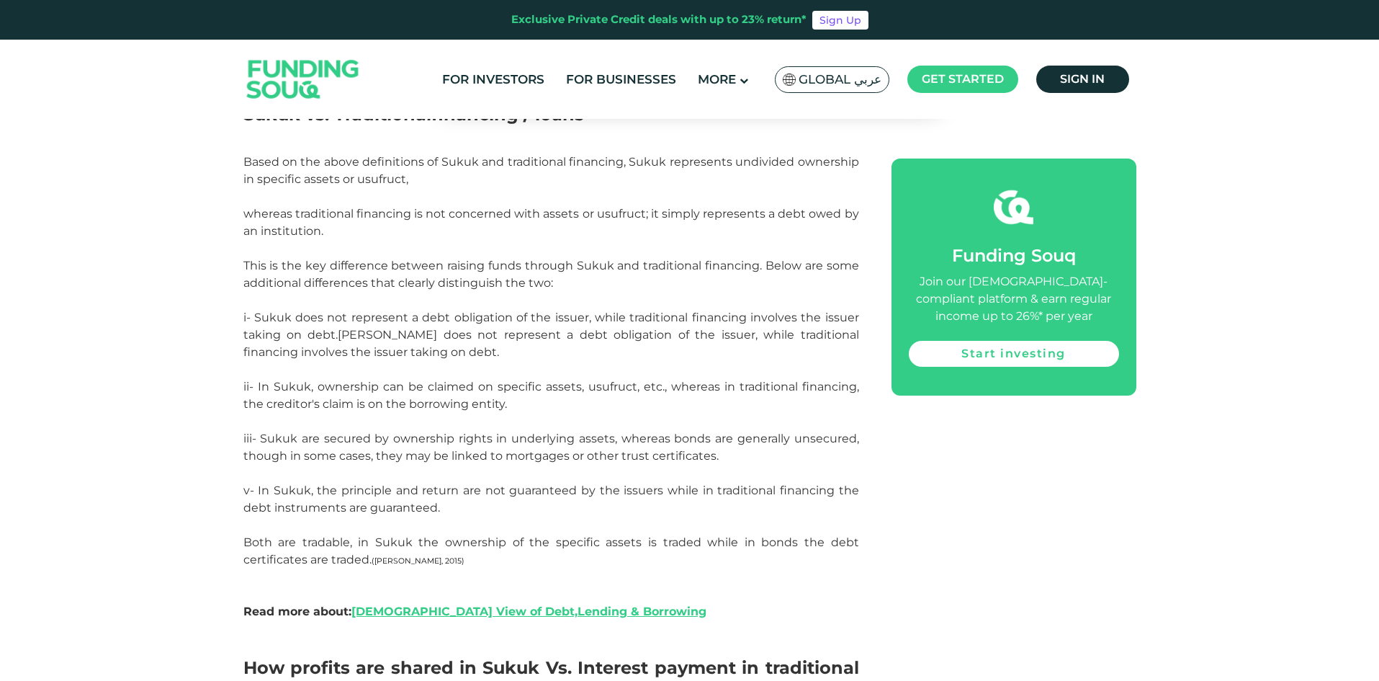
scroll to position [2448, 0]
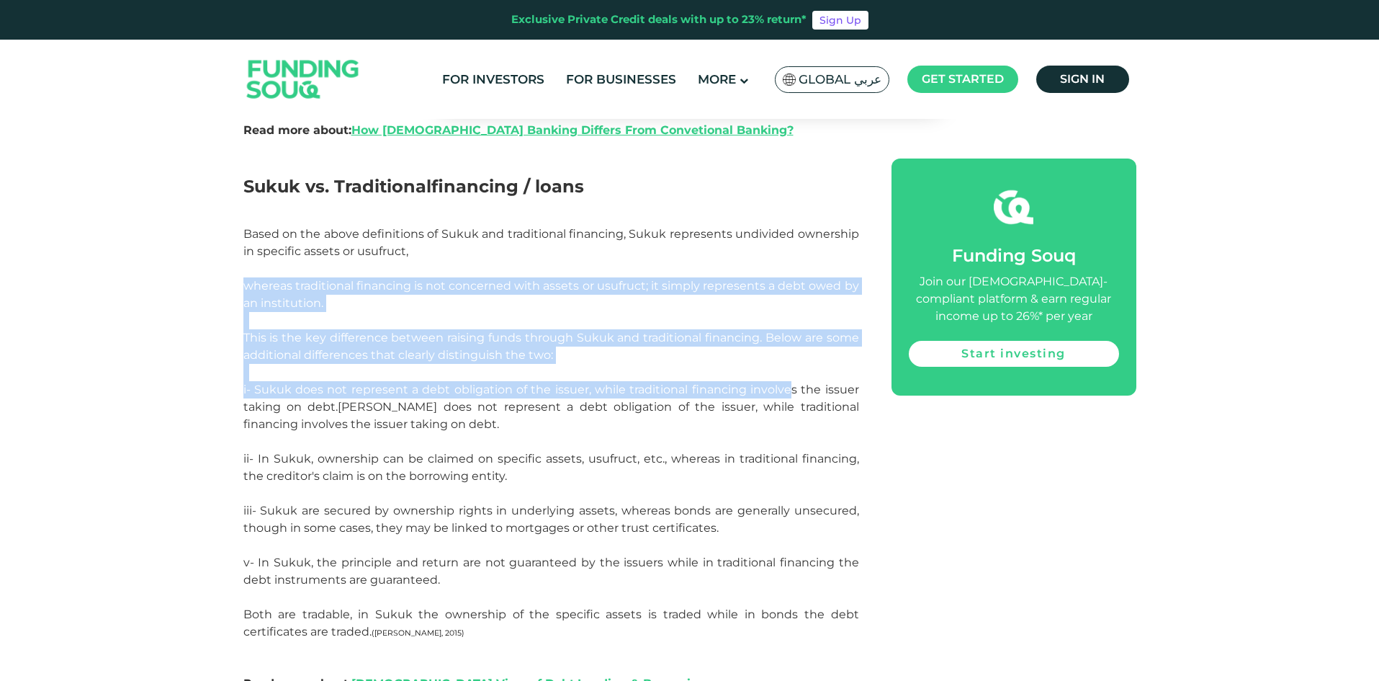
drag, startPoint x: 425, startPoint y: 279, endPoint x: 800, endPoint y: 377, distance: 387.9
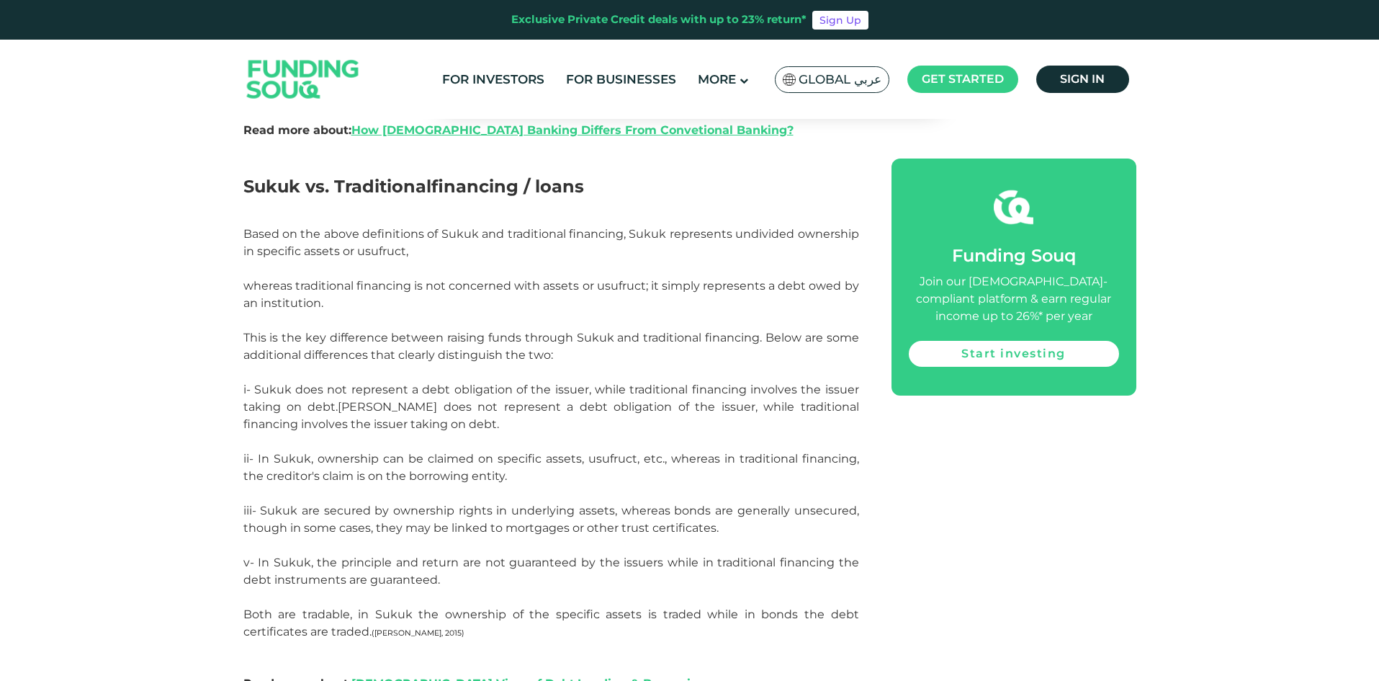
click at [776, 390] on p "i- Sukuk does not represent a debt obligation of the issuer, while traditional …" at bounding box center [551, 415] width 616 height 69
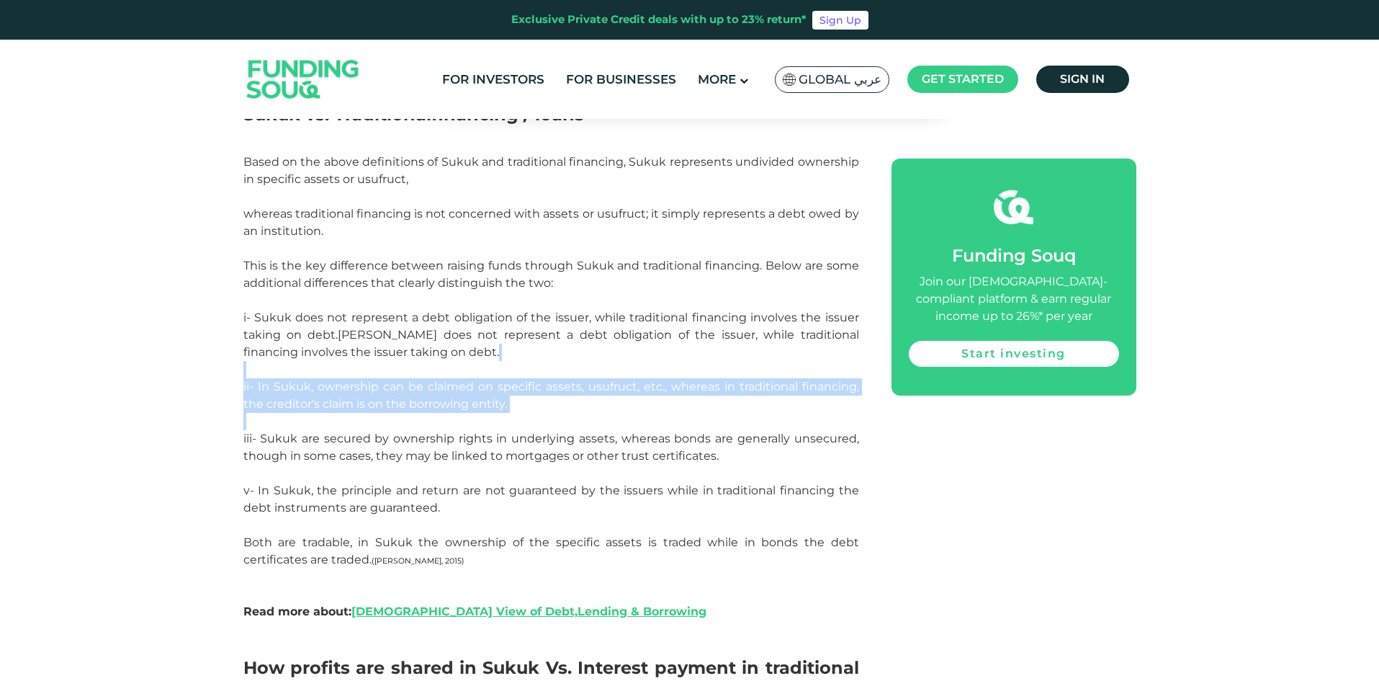
drag, startPoint x: 624, startPoint y: 385, endPoint x: 664, endPoint y: 396, distance: 41.1
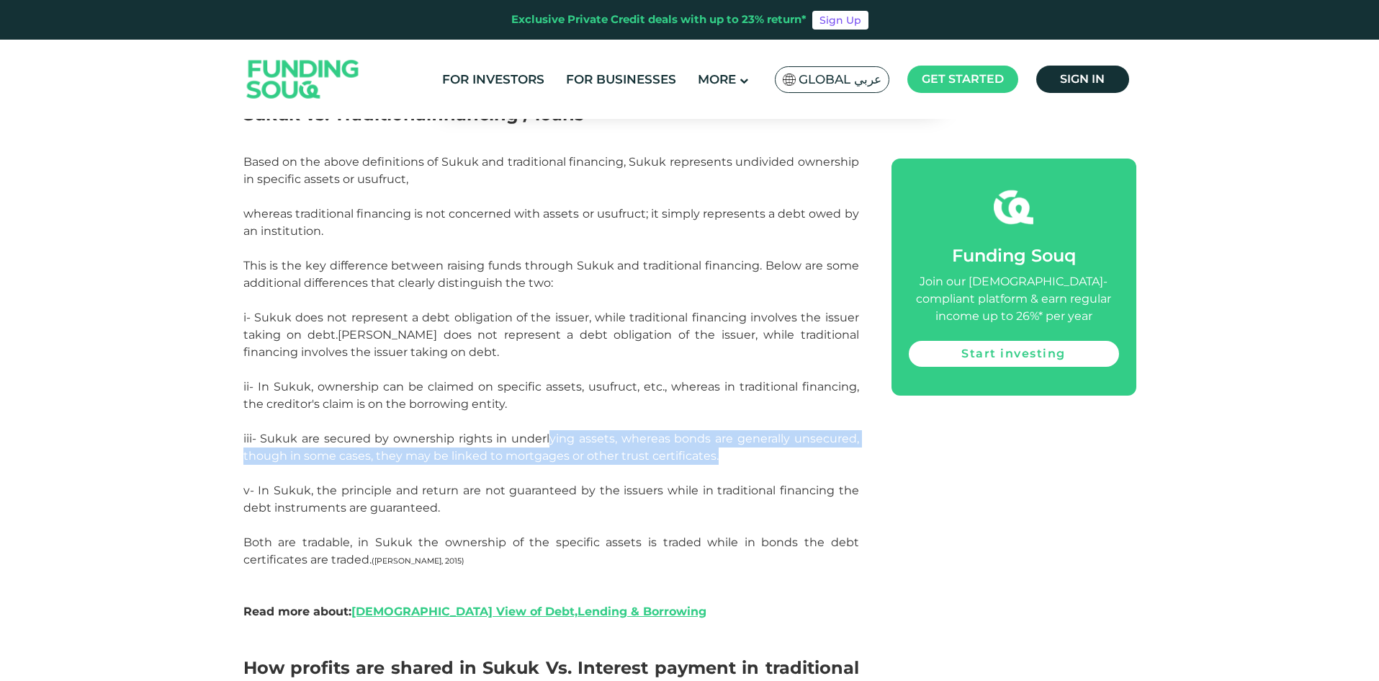
drag, startPoint x: 737, startPoint y: 442, endPoint x: 744, endPoint y: 444, distance: 7.5
click at [744, 444] on p "iii- Sukuk are secured by ownership rights in underlying assets, whereas bonds …" at bounding box center [551, 447] width 616 height 35
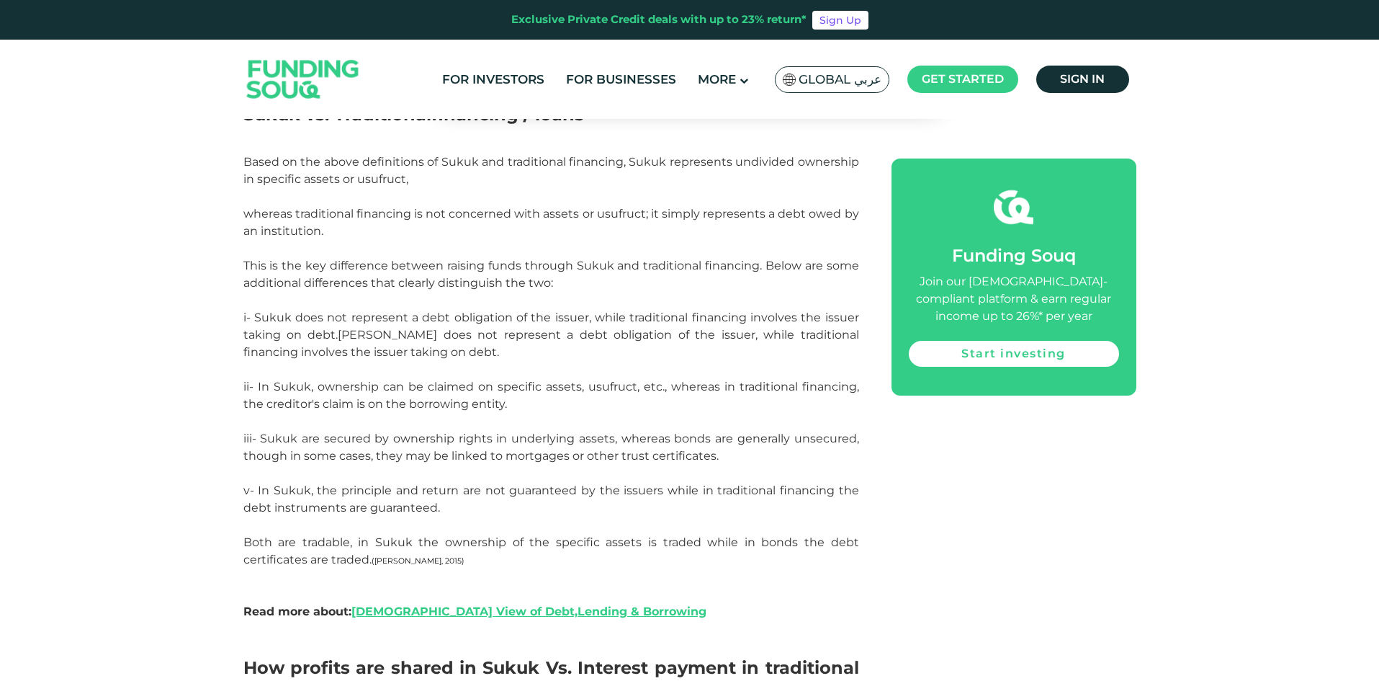
click at [616, 488] on p "v- In Sukuk, the principle and return are not guaranteed by the issuers while i…" at bounding box center [551, 499] width 616 height 35
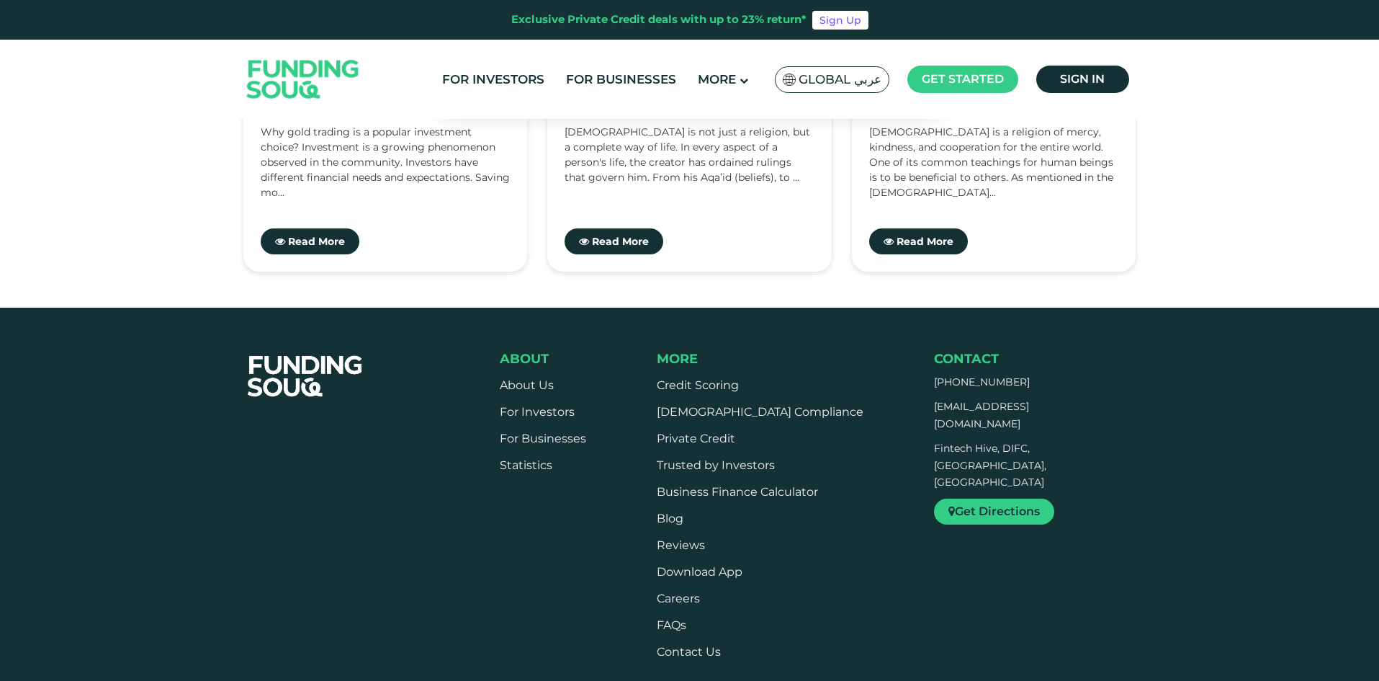
scroll to position [4321, 0]
